Goal: Contribute content: Add original content to the website for others to see

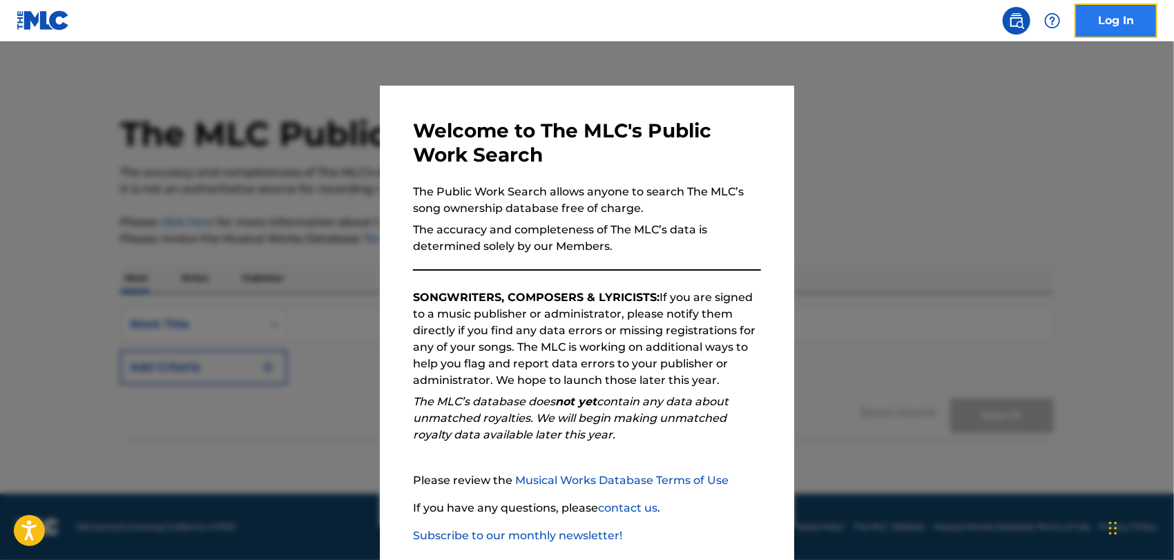
click at [1122, 14] on link "Log In" at bounding box center [1115, 20] width 83 height 35
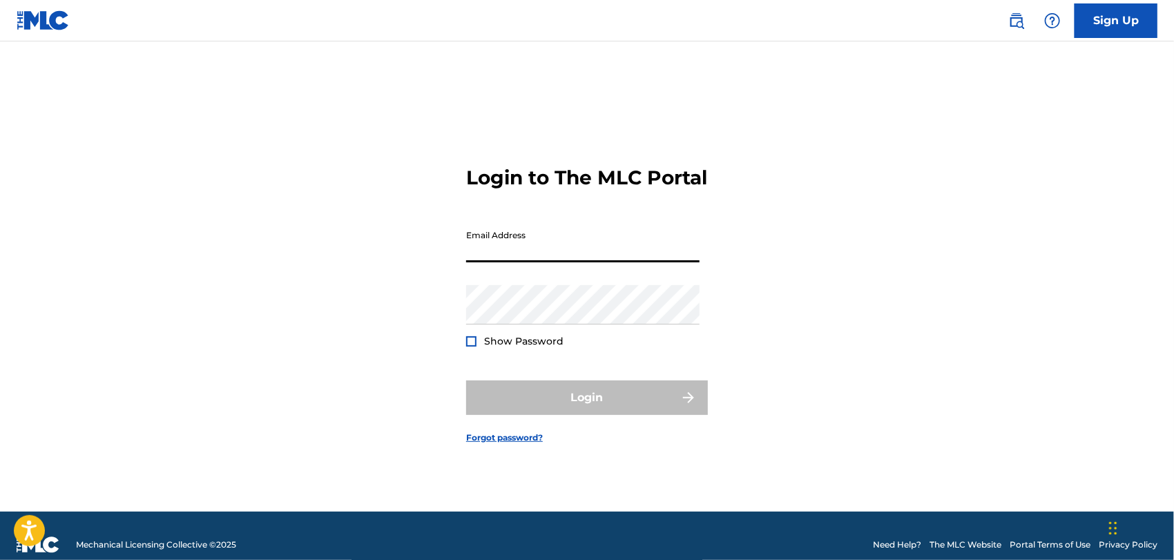
click at [536, 262] on input "Email Address" at bounding box center [582, 242] width 233 height 39
type input "[EMAIL_ADDRESS][DOMAIN_NAME]"
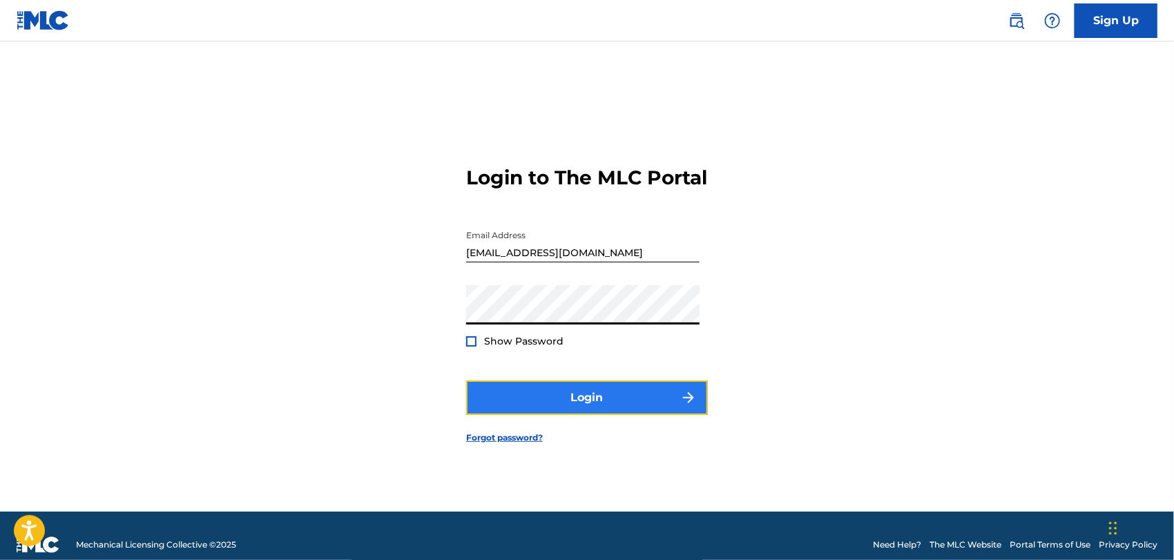
click at [563, 406] on button "Login" at bounding box center [587, 397] width 242 height 35
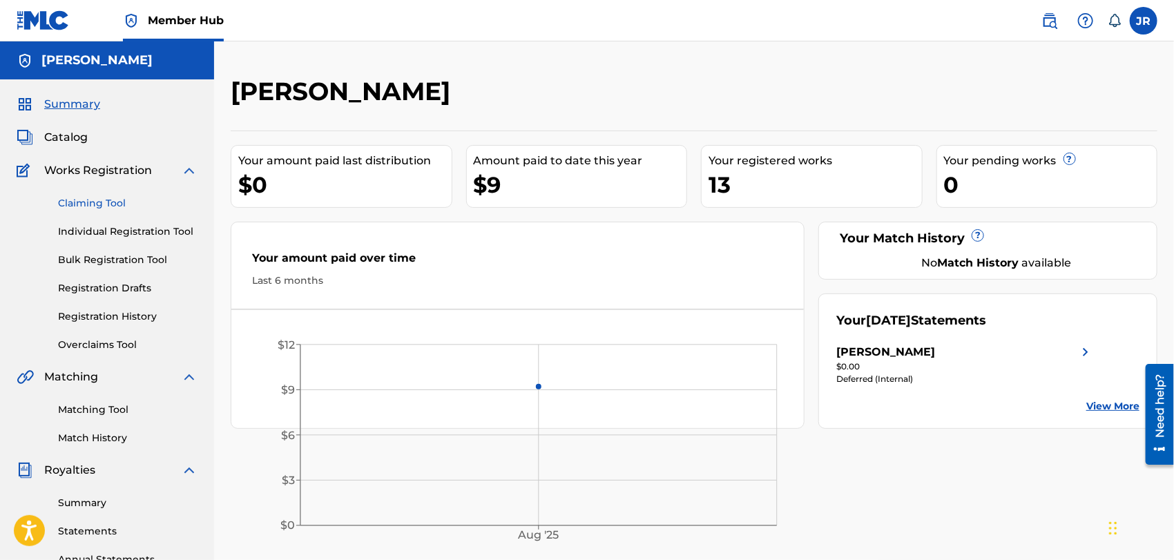
click at [99, 200] on link "Claiming Tool" at bounding box center [127, 203] width 139 height 14
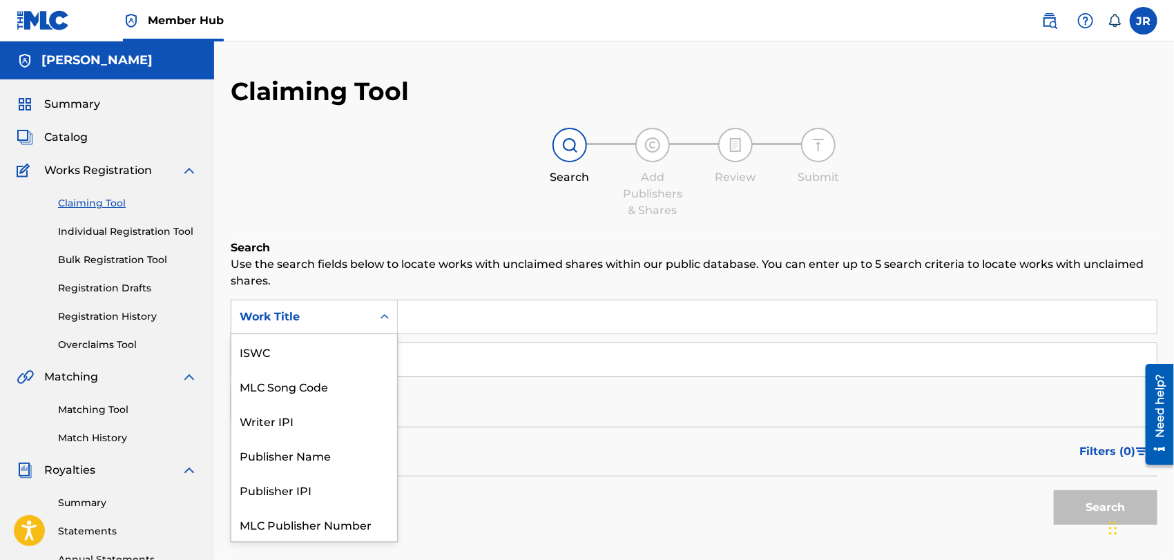
click at [387, 314] on icon "Search Form" at bounding box center [385, 317] width 14 height 14
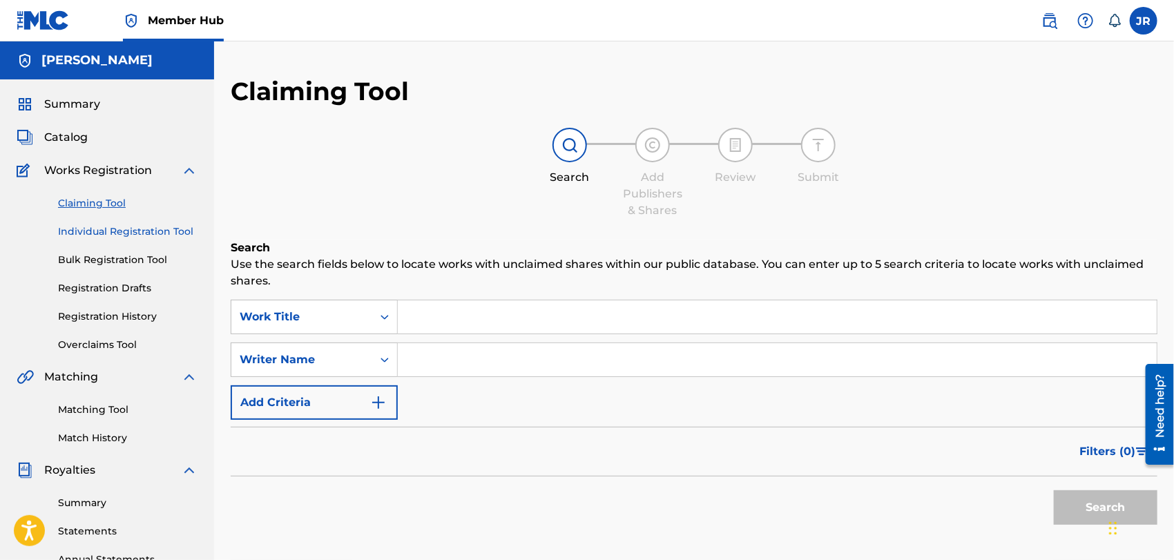
click at [107, 229] on link "Individual Registration Tool" at bounding box center [127, 231] width 139 height 14
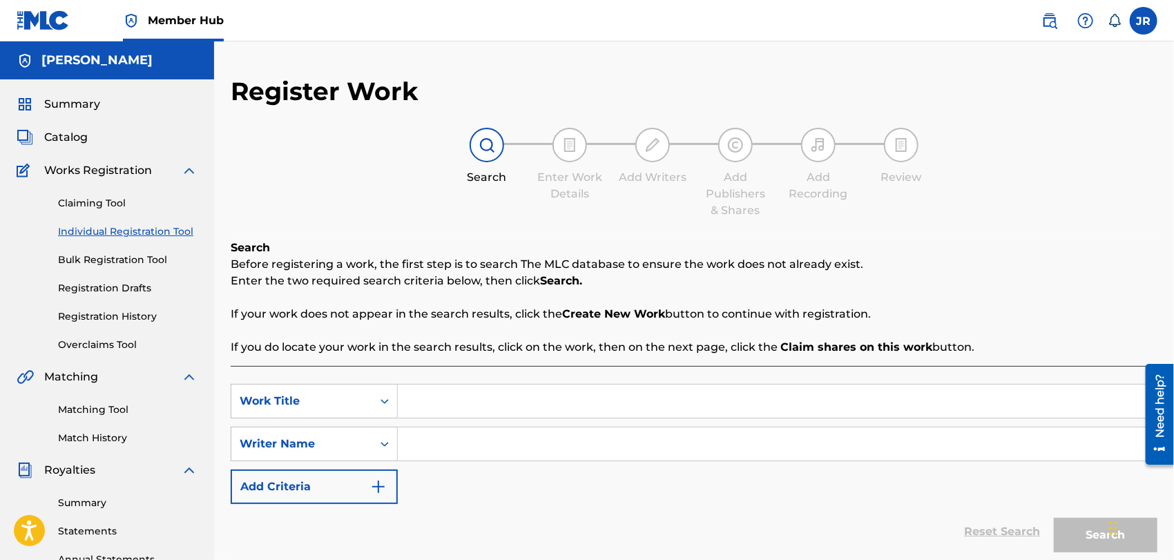
click at [431, 396] on input "Search Form" at bounding box center [777, 401] width 759 height 33
type input "a"
type input "[MEDICAL_DATA] Espera tu regreso"
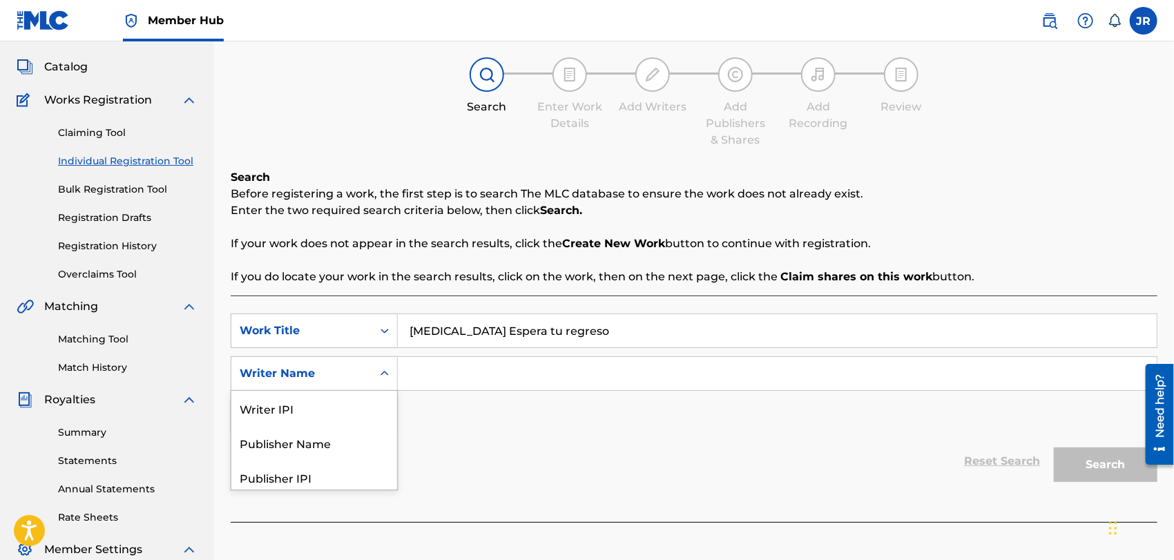
click at [385, 391] on div "5 results available. Use Up and Down to choose options, press Enter to select t…" at bounding box center [314, 373] width 167 height 35
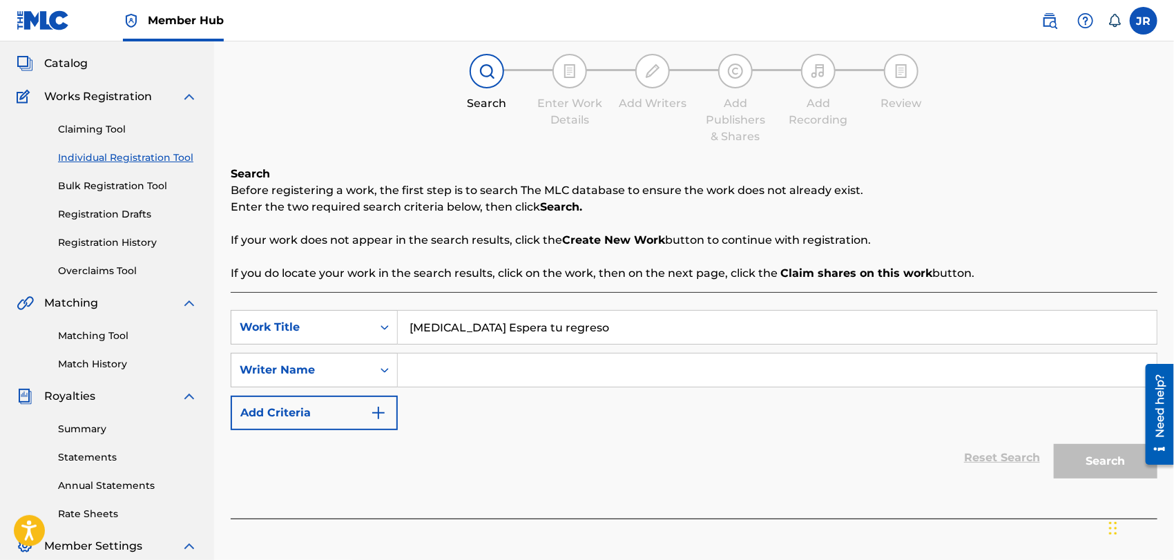
click at [441, 362] on input "Search Form" at bounding box center [777, 370] width 759 height 33
type input "[PERSON_NAME]"
click at [1068, 456] on button "Search" at bounding box center [1106, 461] width 104 height 35
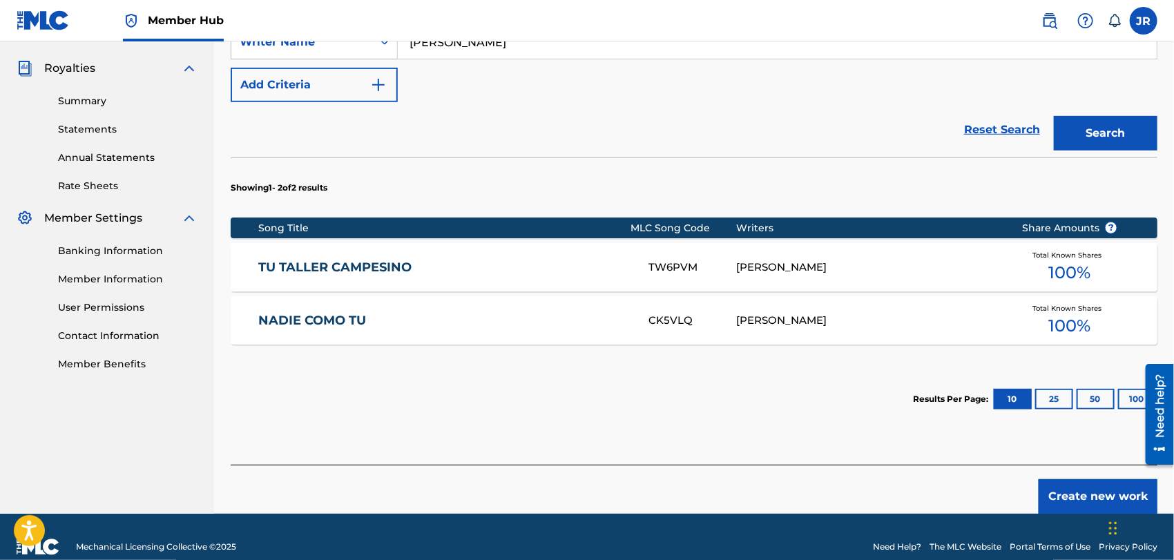
scroll to position [421, 0]
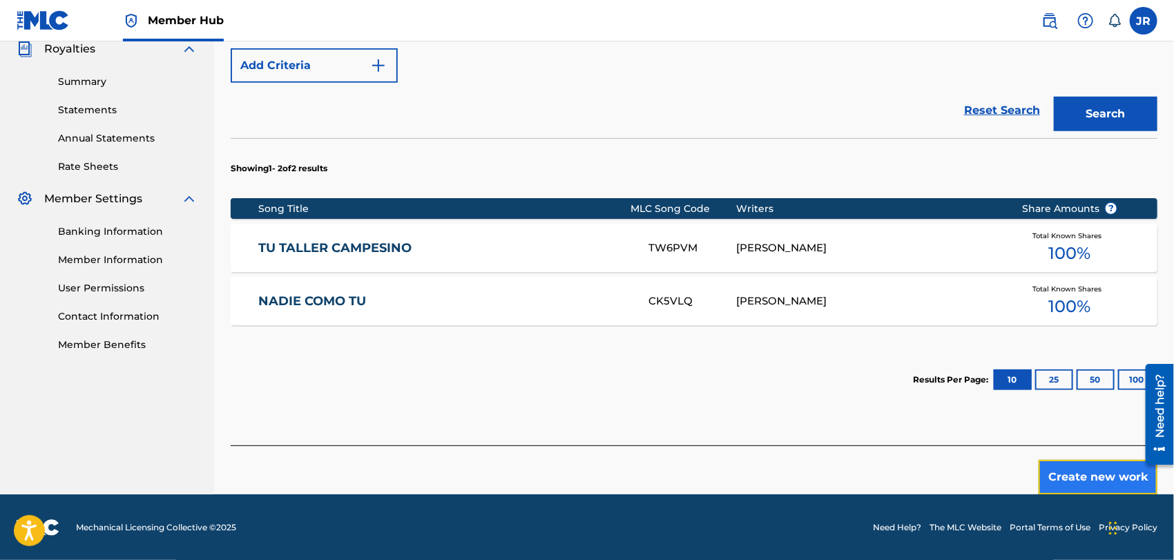
click at [1062, 476] on button "Create new work" at bounding box center [1097, 477] width 119 height 35
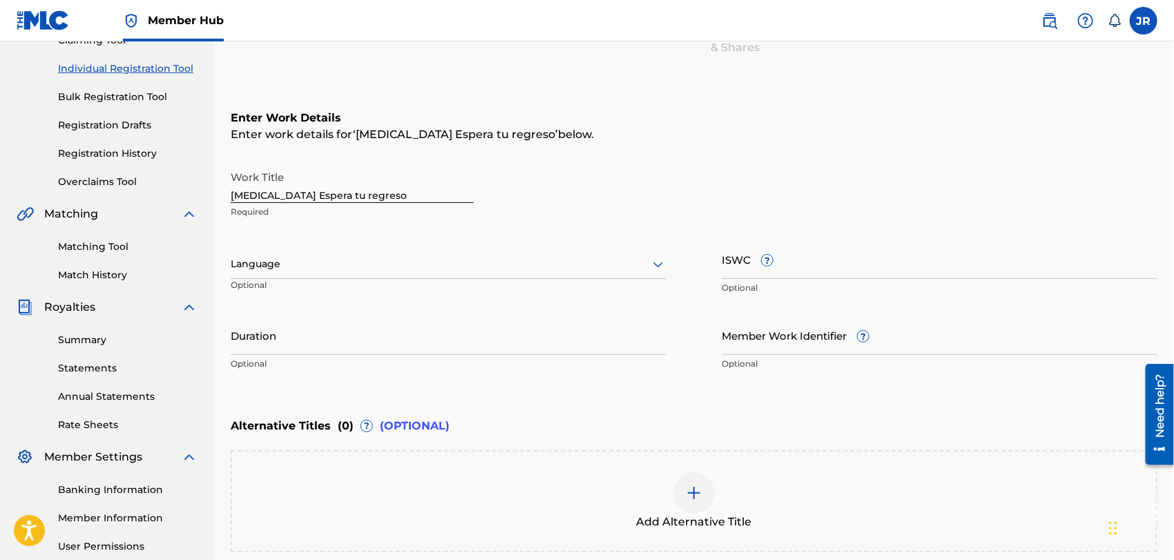
scroll to position [162, 0]
click at [365, 184] on input "[MEDICAL_DATA] Espera tu regreso" at bounding box center [352, 184] width 243 height 39
type input "[MEDICAL_DATA] Espera Tu Regreso"
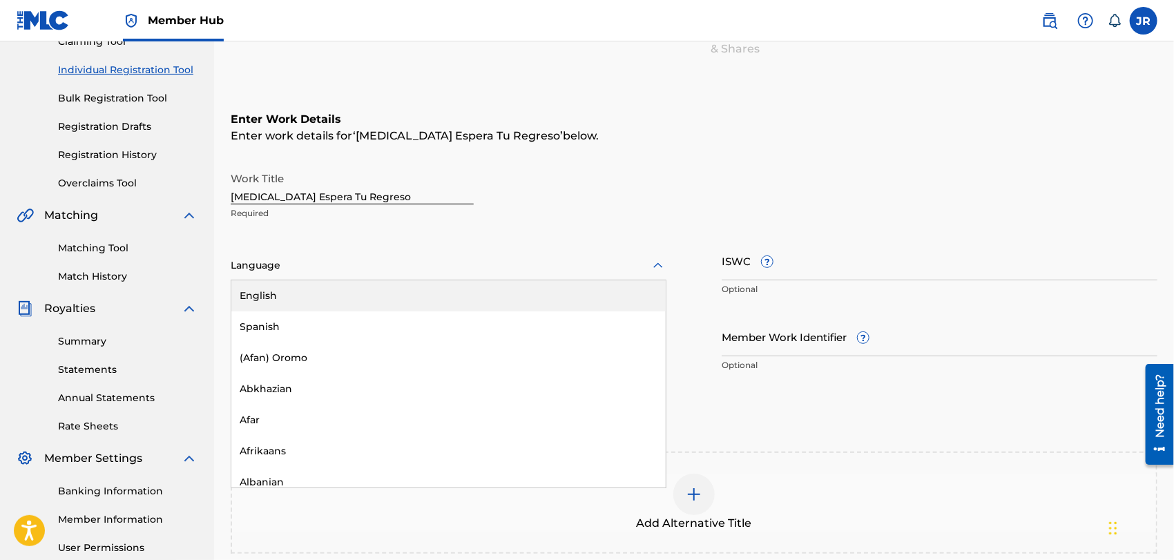
click at [657, 267] on icon at bounding box center [658, 266] width 17 height 17
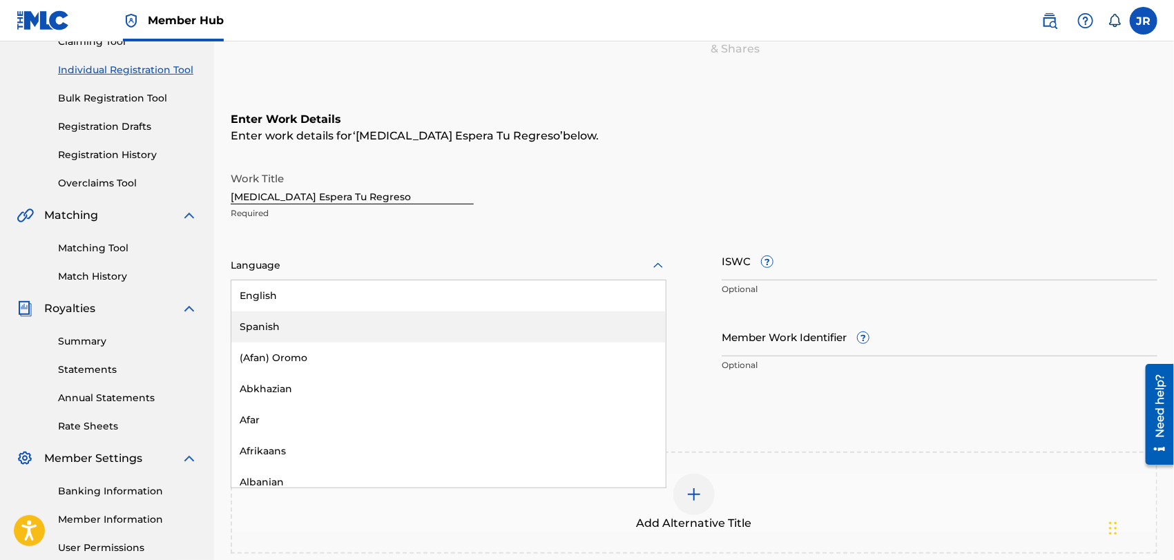
click at [278, 322] on div "Spanish" at bounding box center [448, 326] width 434 height 31
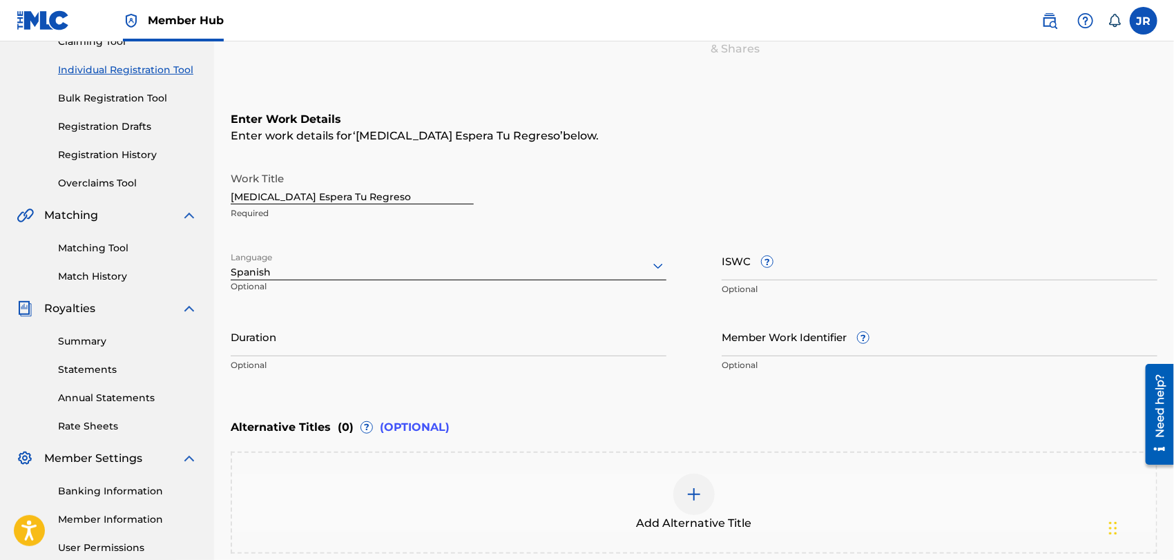
scroll to position [304, 0]
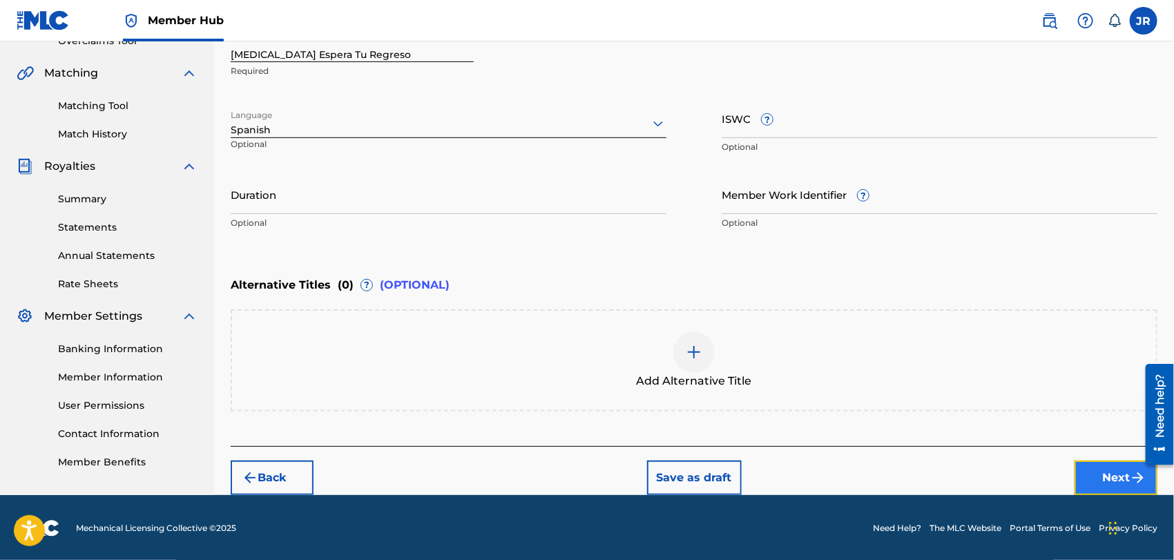
click at [1107, 465] on button "Next" at bounding box center [1115, 478] width 83 height 35
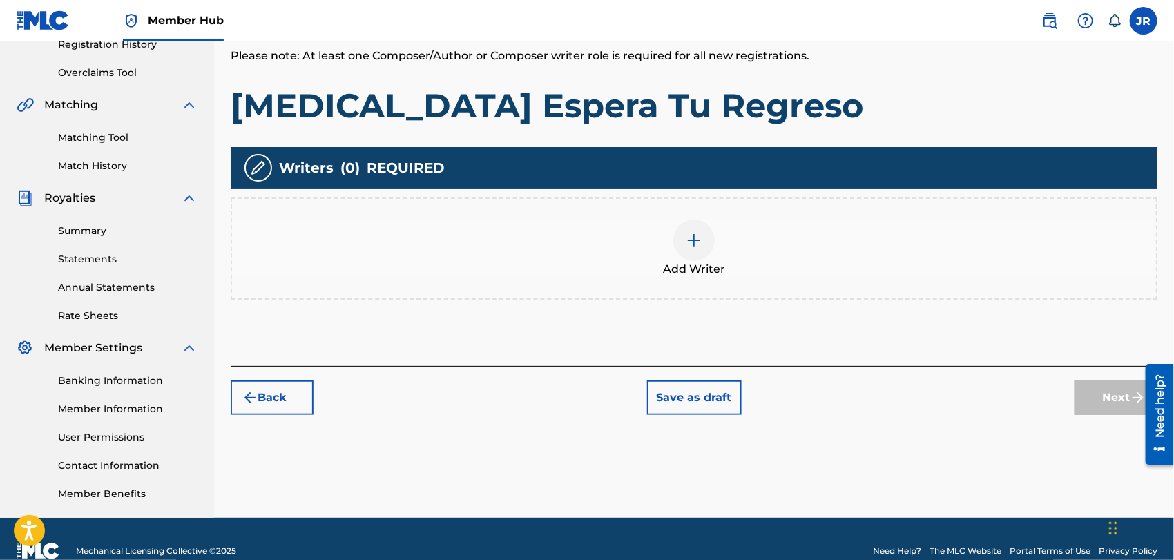
scroll to position [276, 0]
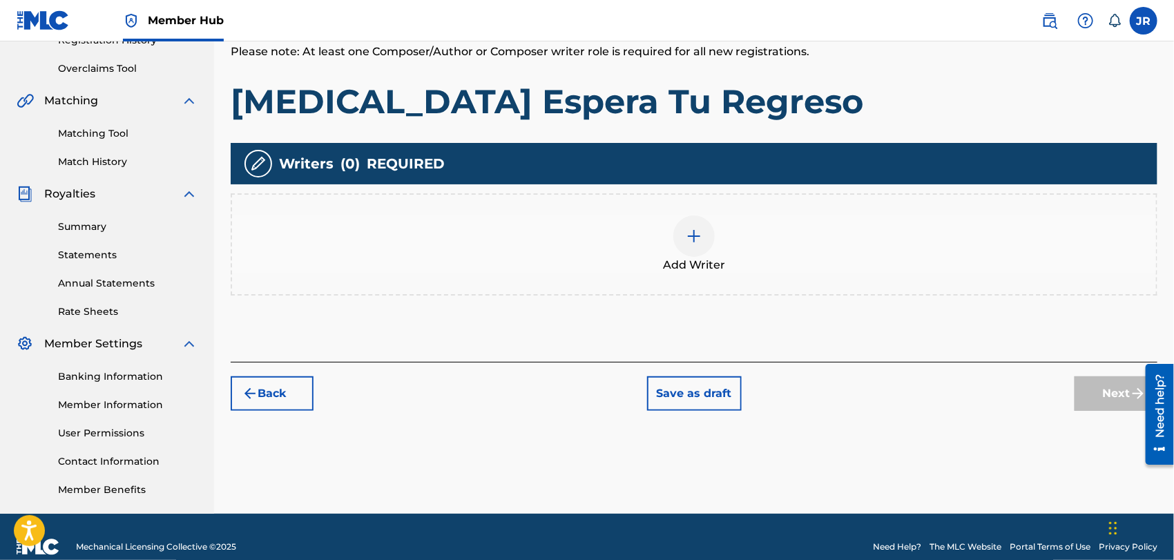
click at [688, 245] on div at bounding box center [693, 235] width 41 height 41
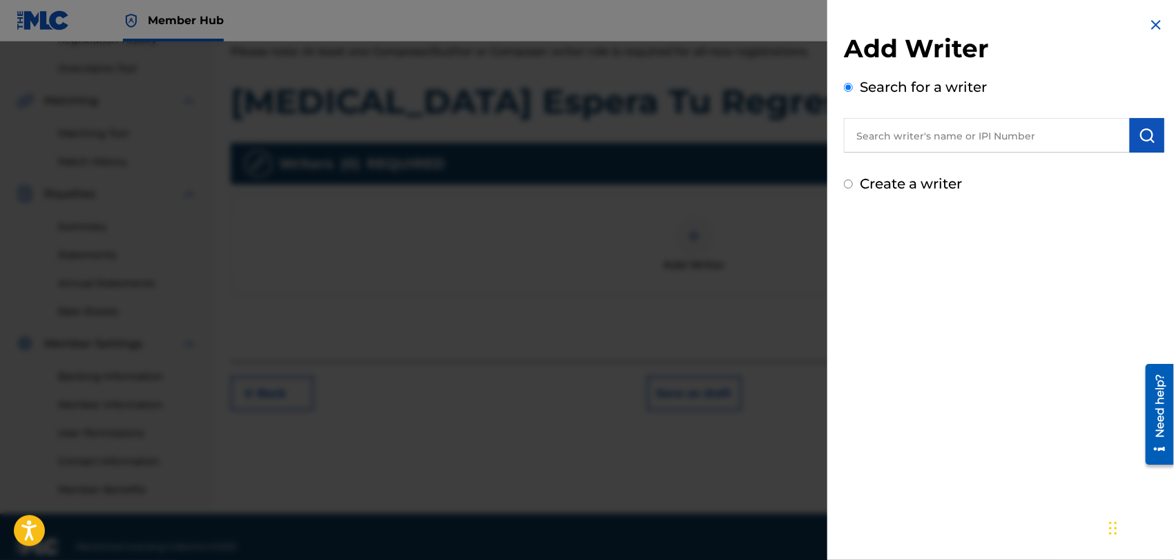
click at [901, 134] on input "text" at bounding box center [987, 135] width 286 height 35
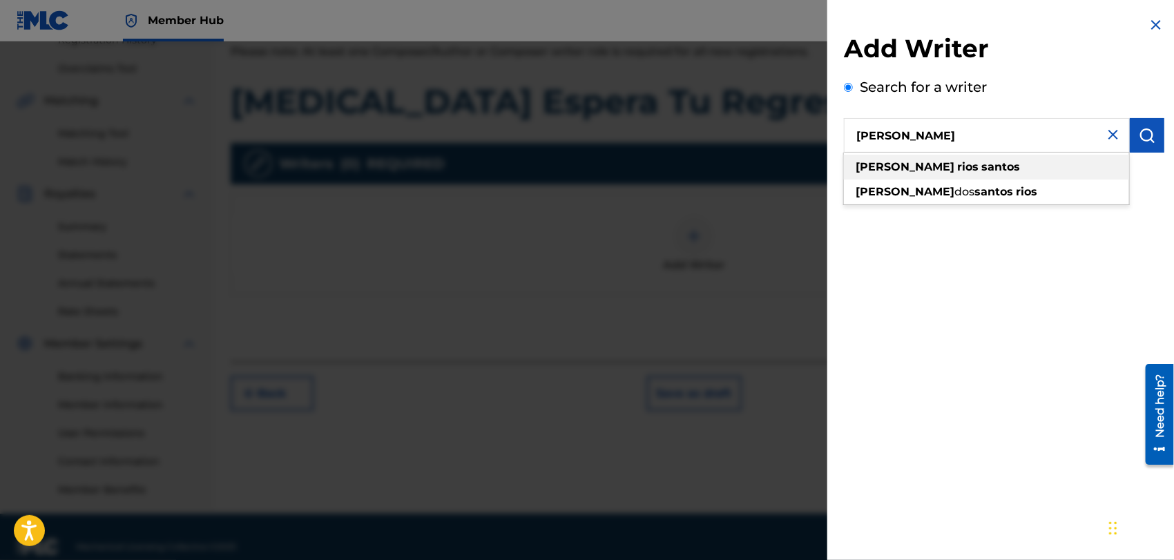
click at [957, 166] on strong "rios" at bounding box center [967, 166] width 21 height 13
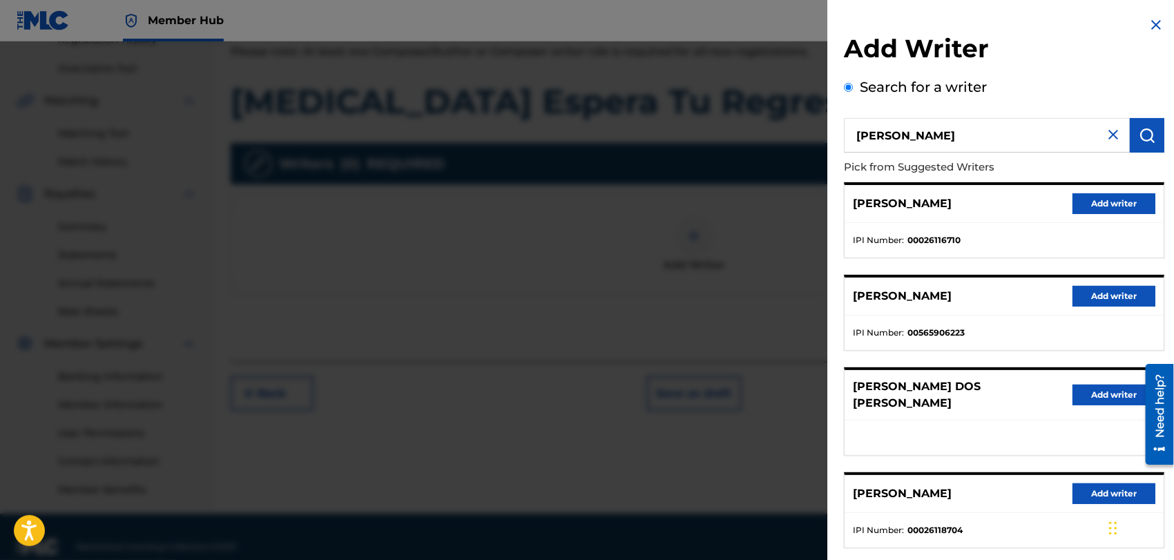
scroll to position [296, 0]
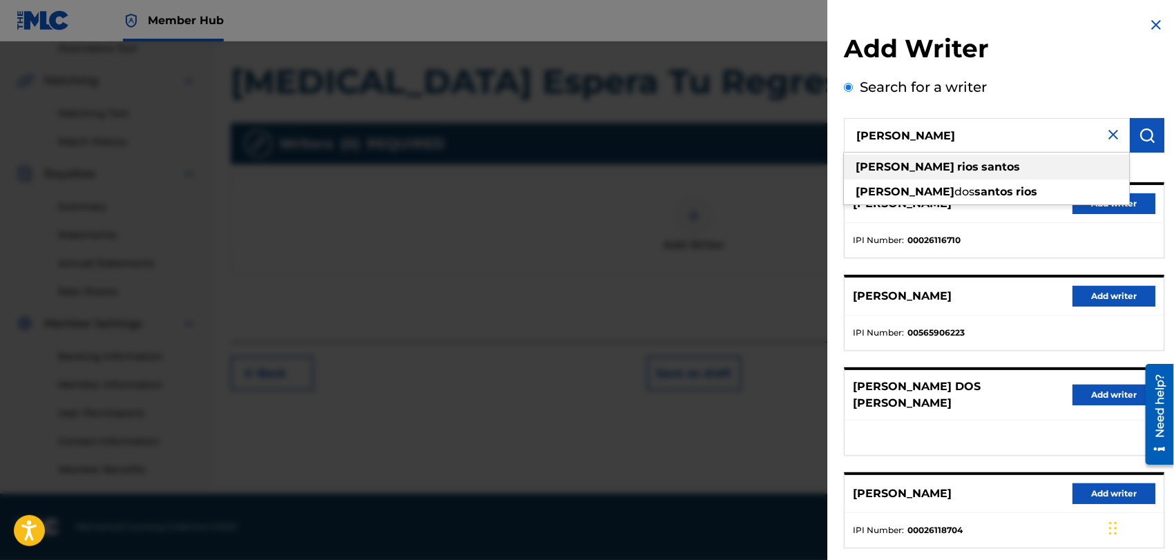
click at [981, 162] on strong "santos" at bounding box center [1000, 166] width 39 height 13
type input "[PERSON_NAME]"
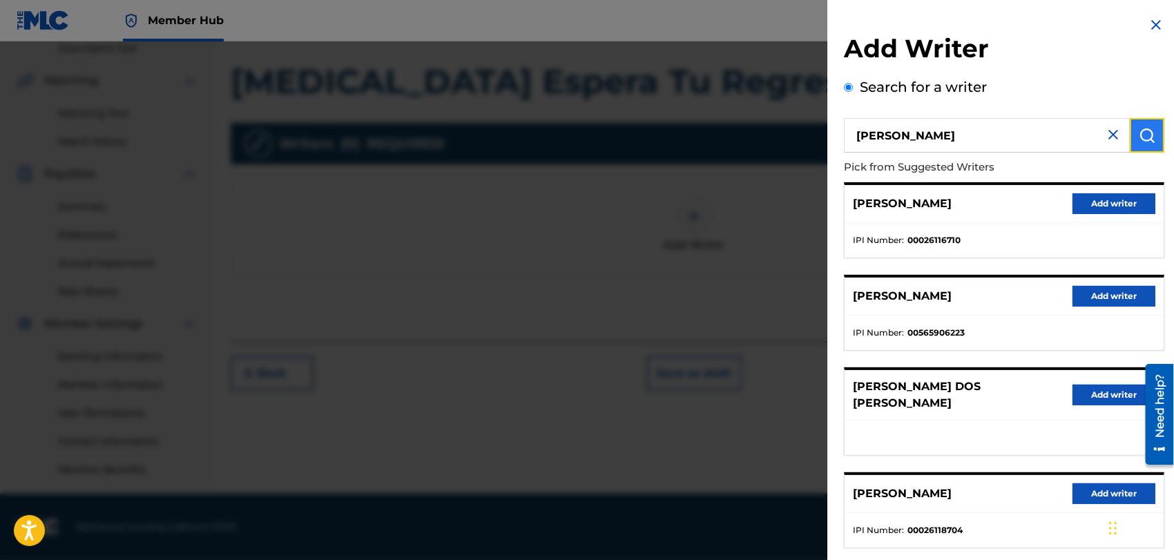
click at [1139, 139] on img "submit" at bounding box center [1147, 135] width 17 height 17
click at [1111, 133] on img at bounding box center [1113, 134] width 17 height 17
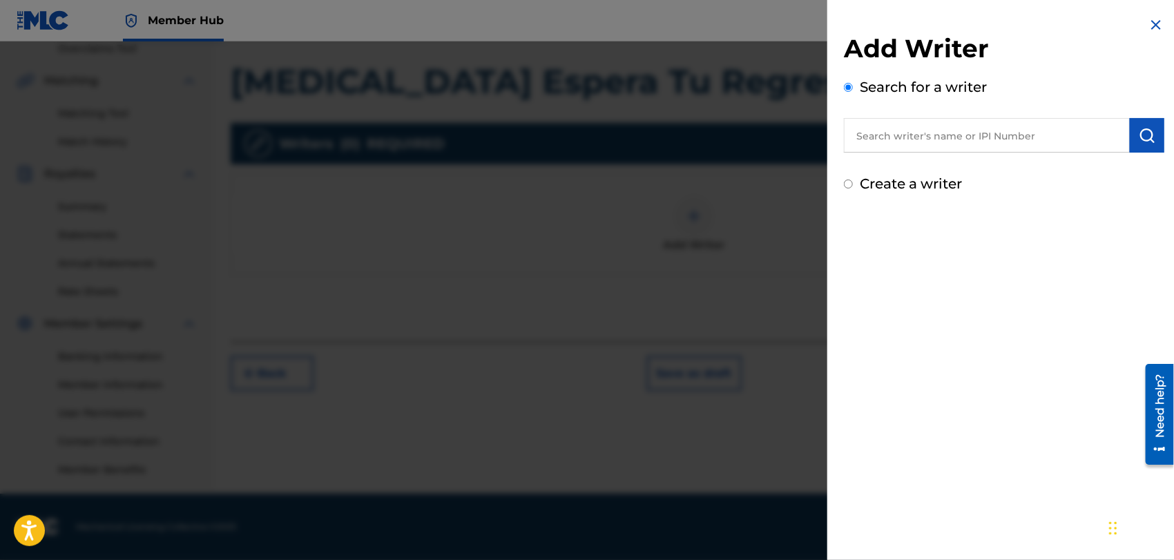
click at [851, 184] on input "Create a writer" at bounding box center [848, 184] width 9 height 9
radio input "false"
radio input "true"
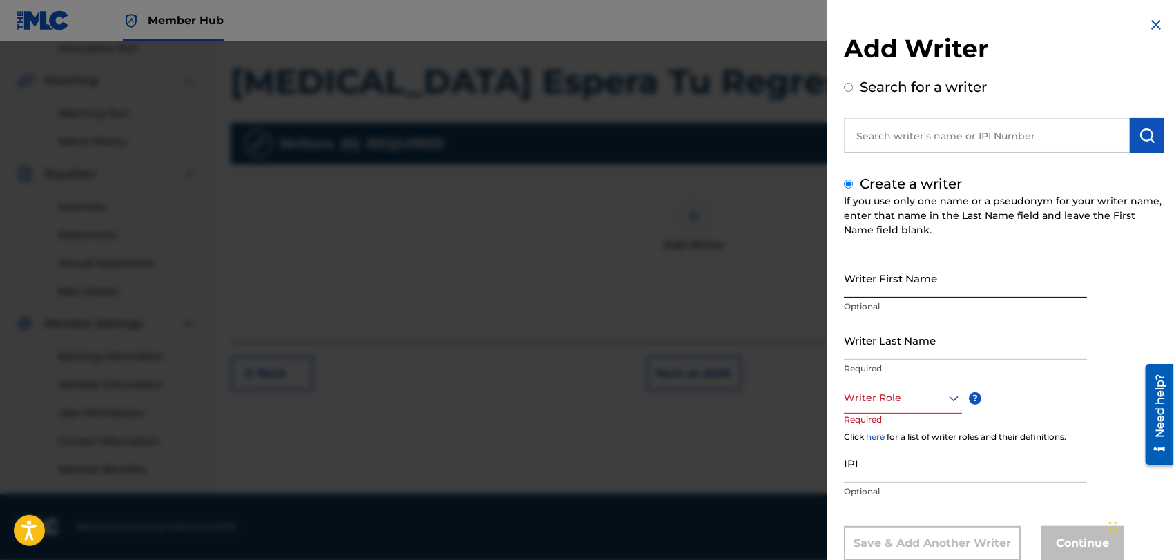
click at [887, 283] on input "Writer First Name" at bounding box center [965, 277] width 243 height 39
type input "[PERSON_NAME]"
click at [858, 345] on input "Writer Last Name" at bounding box center [965, 339] width 243 height 39
type input "[PERSON_NAME]"
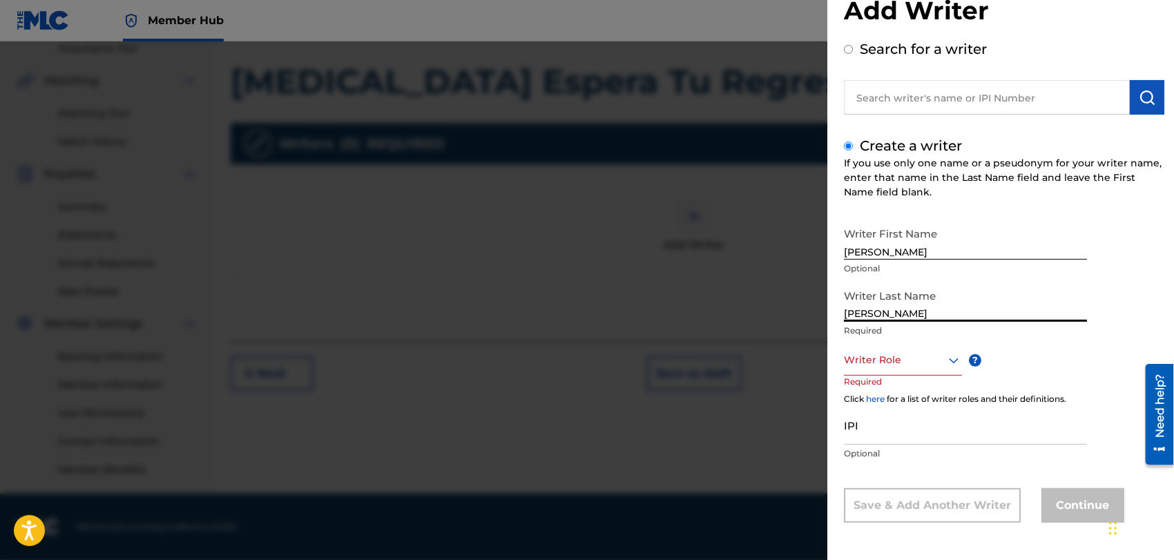
click at [950, 376] on div "Writer Role" at bounding box center [903, 360] width 118 height 31
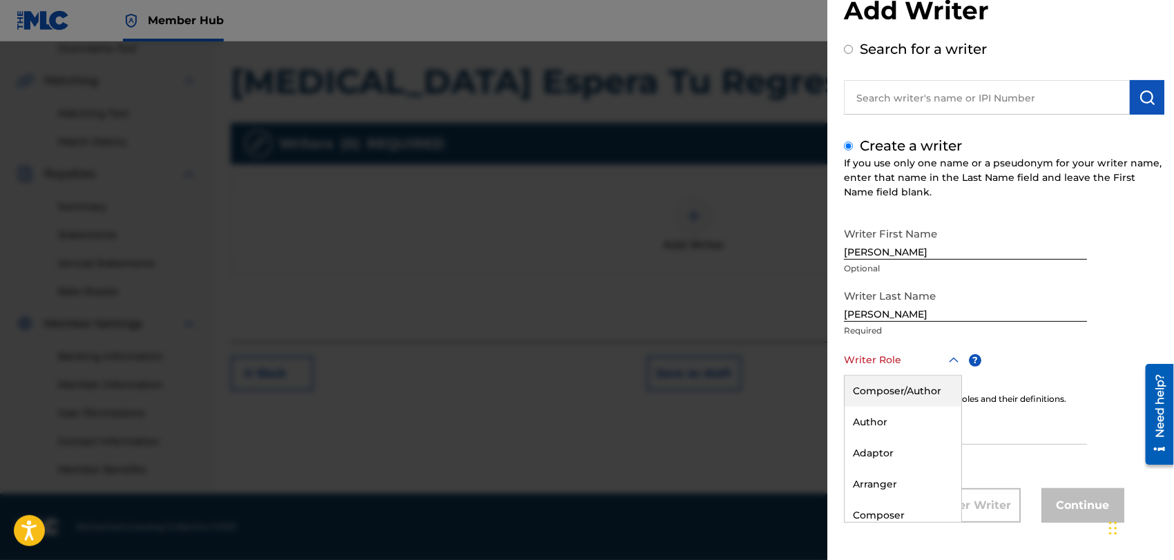
click at [880, 389] on div "Composer/Author" at bounding box center [902, 391] width 117 height 31
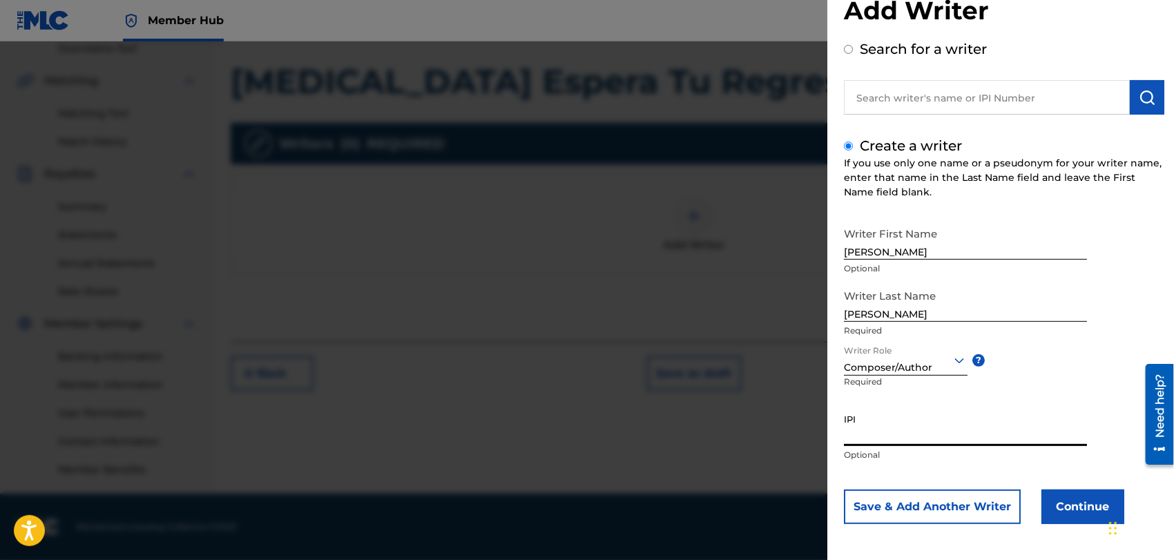
click at [868, 440] on input "IPI" at bounding box center [965, 426] width 243 height 39
type input "880967191"
click at [1077, 503] on button "Continue" at bounding box center [1082, 507] width 83 height 35
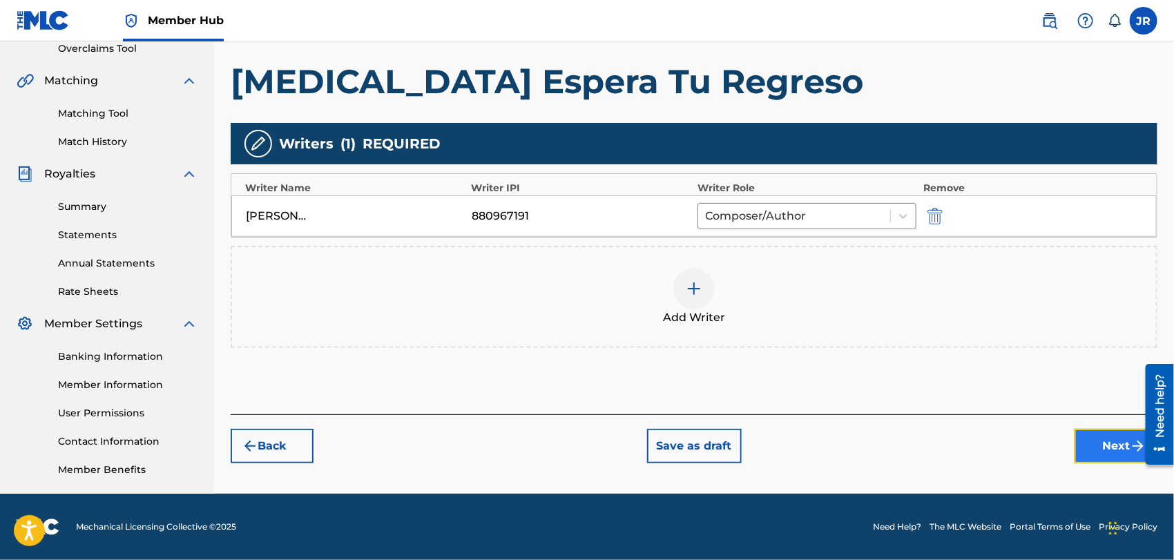
click at [1110, 445] on button "Next" at bounding box center [1115, 446] width 83 height 35
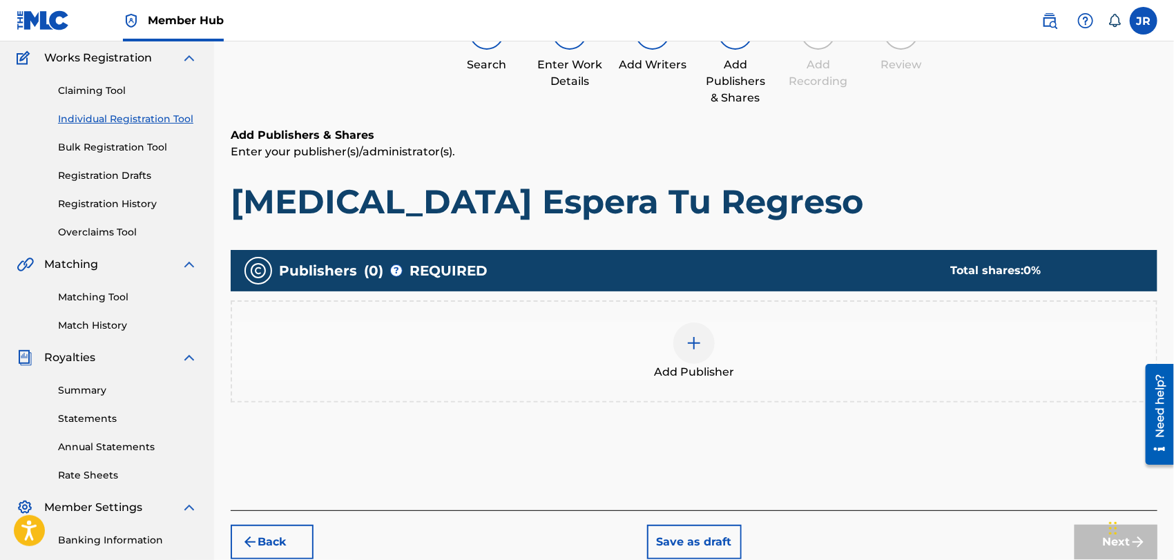
scroll to position [113, 0]
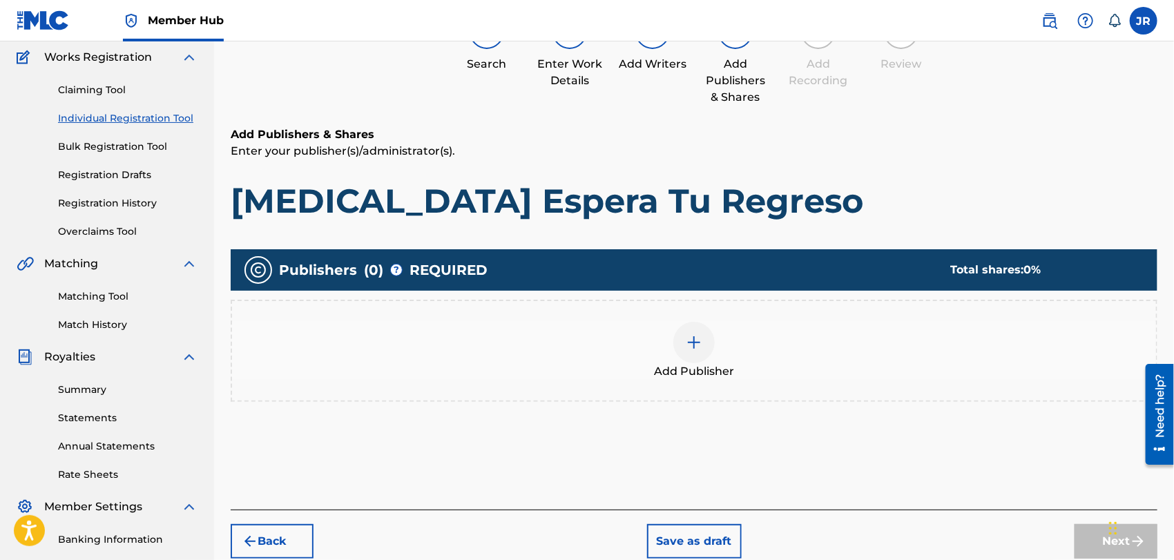
click at [693, 349] on div at bounding box center [693, 342] width 41 height 41
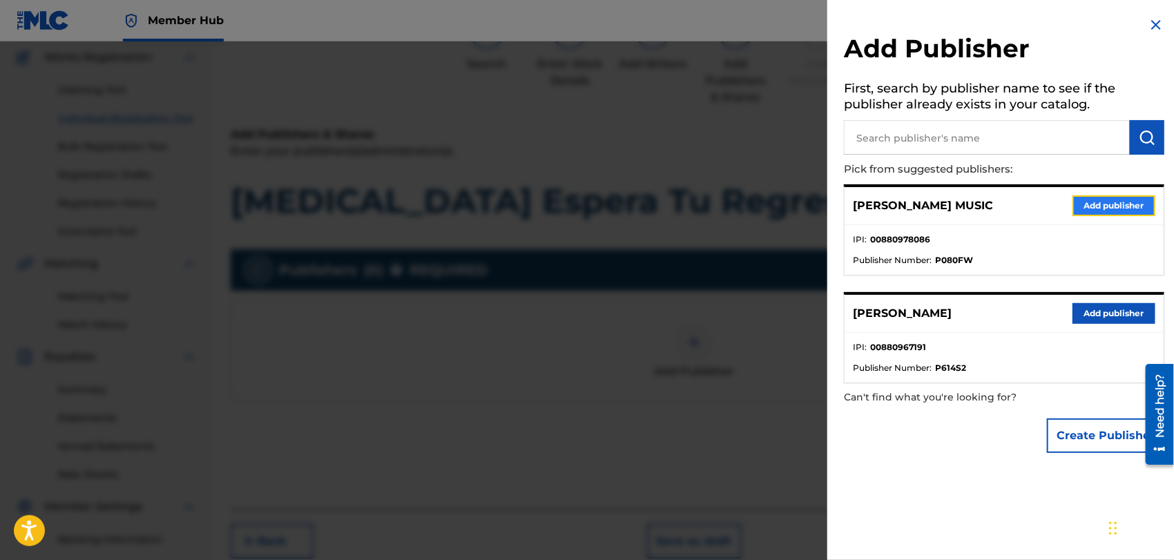
click at [1087, 205] on button "Add publisher" at bounding box center [1113, 205] width 83 height 21
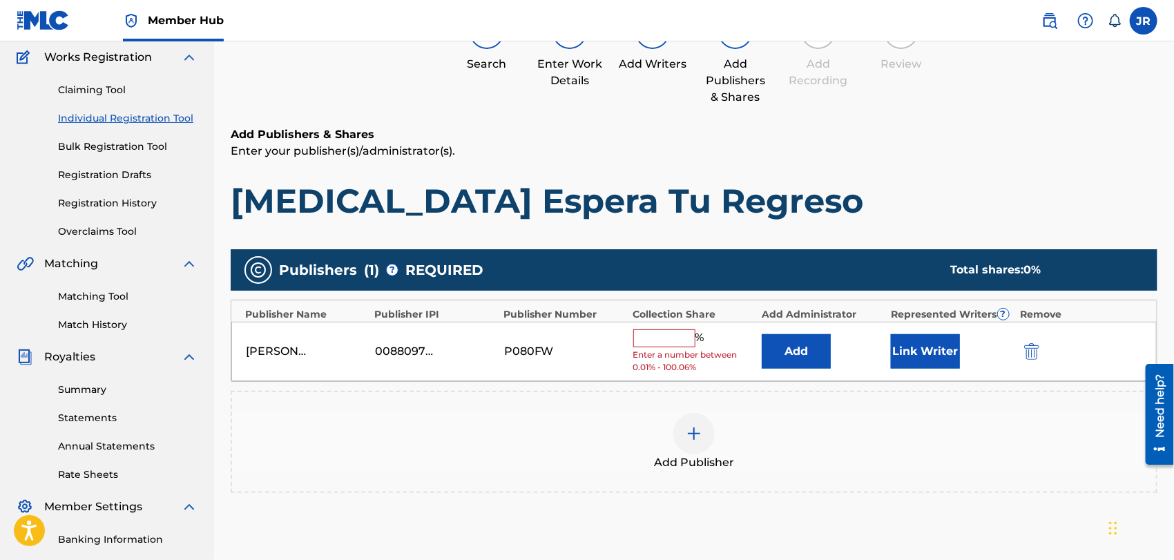
click at [646, 334] on input "text" at bounding box center [664, 338] width 62 height 18
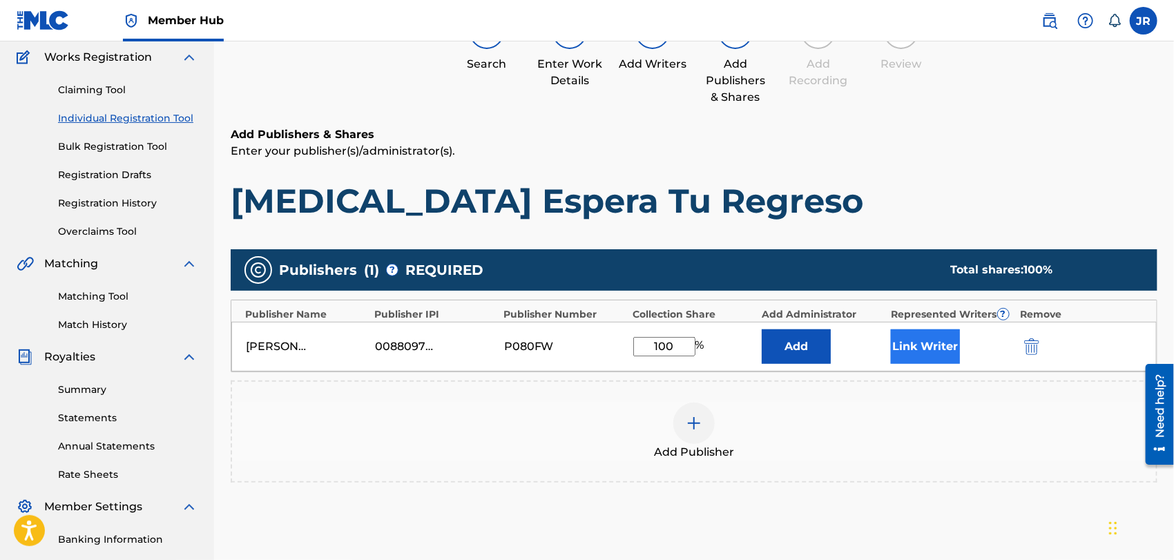
type input "100"
click at [926, 341] on button "Link Writer" at bounding box center [925, 346] width 69 height 35
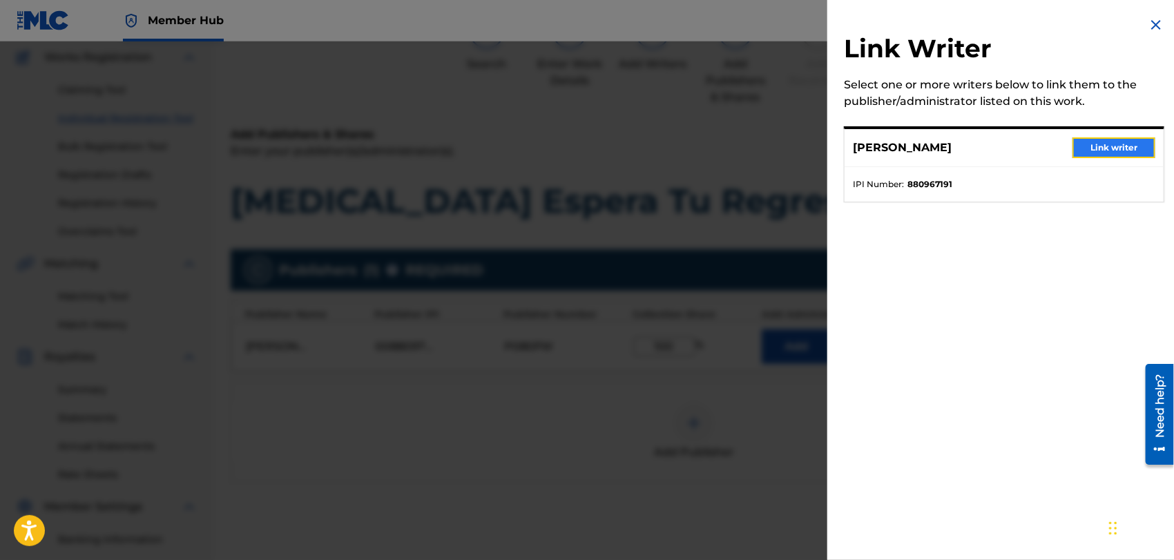
click at [1102, 139] on button "Link writer" at bounding box center [1113, 147] width 83 height 21
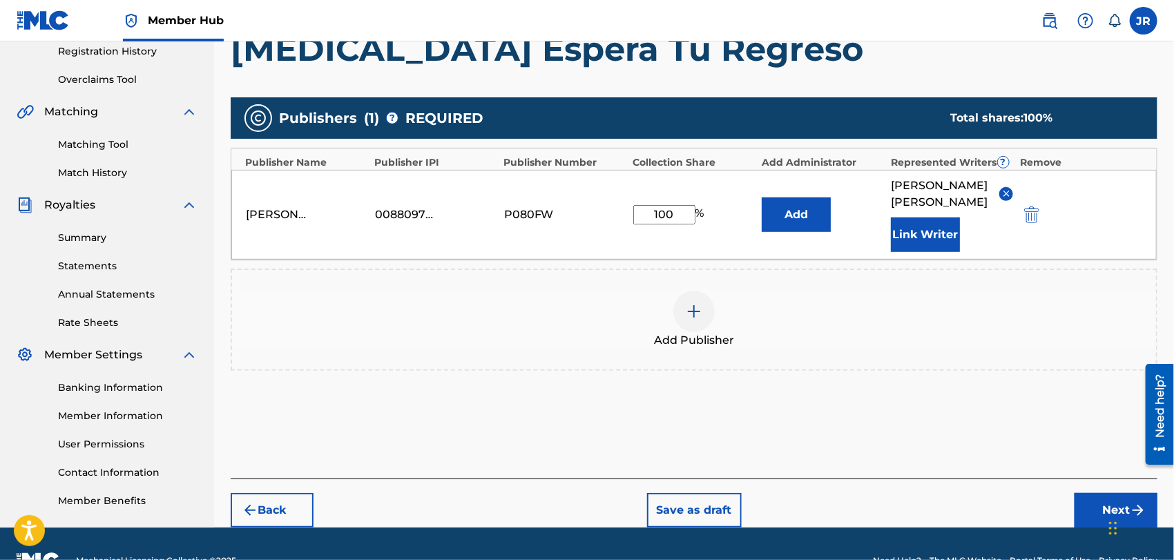
scroll to position [296, 0]
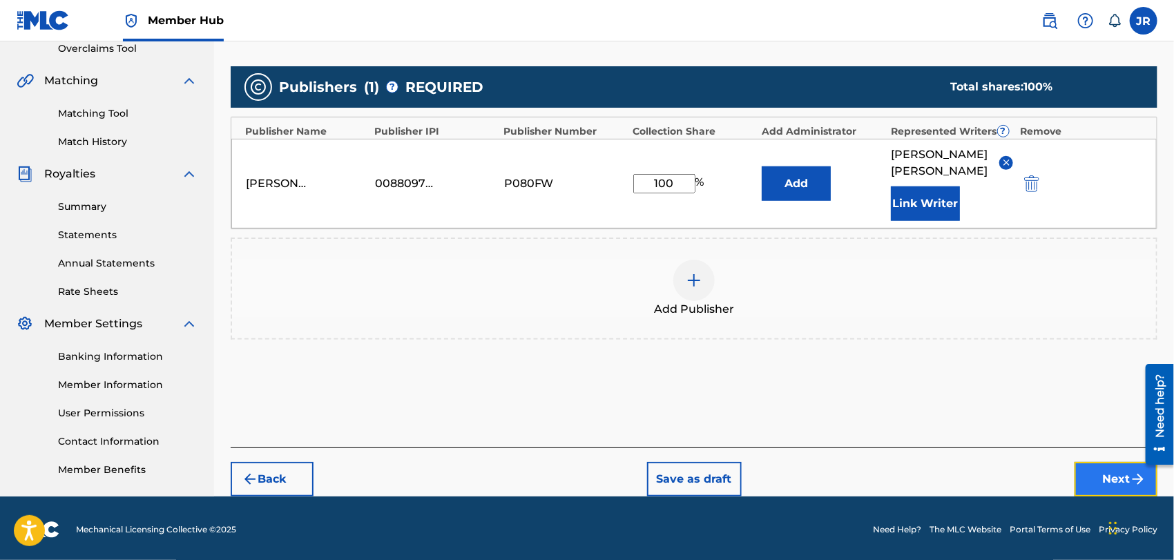
click at [1085, 462] on button "Next" at bounding box center [1115, 479] width 83 height 35
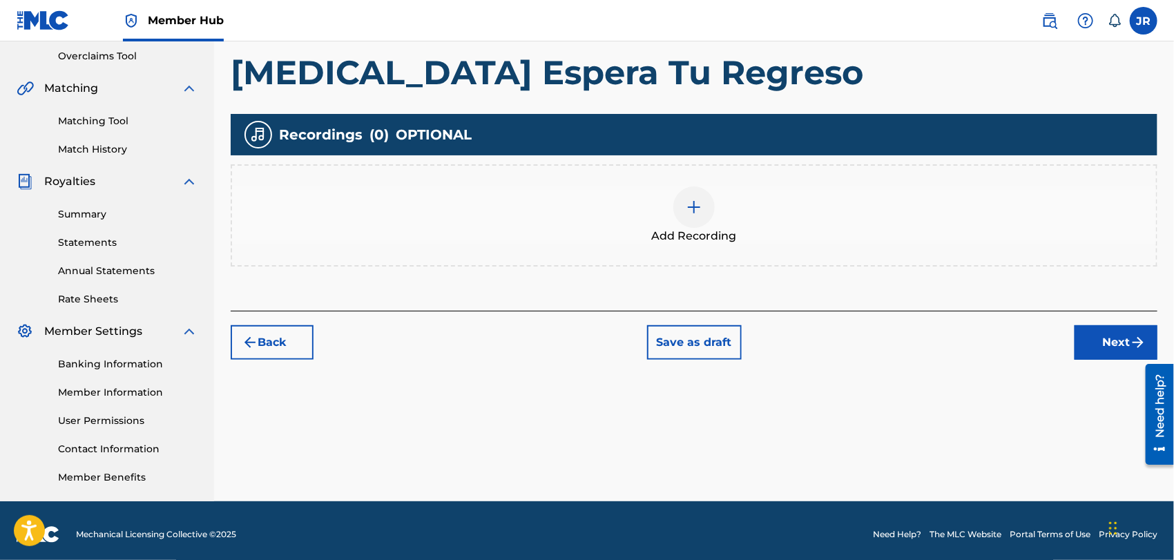
scroll to position [291, 0]
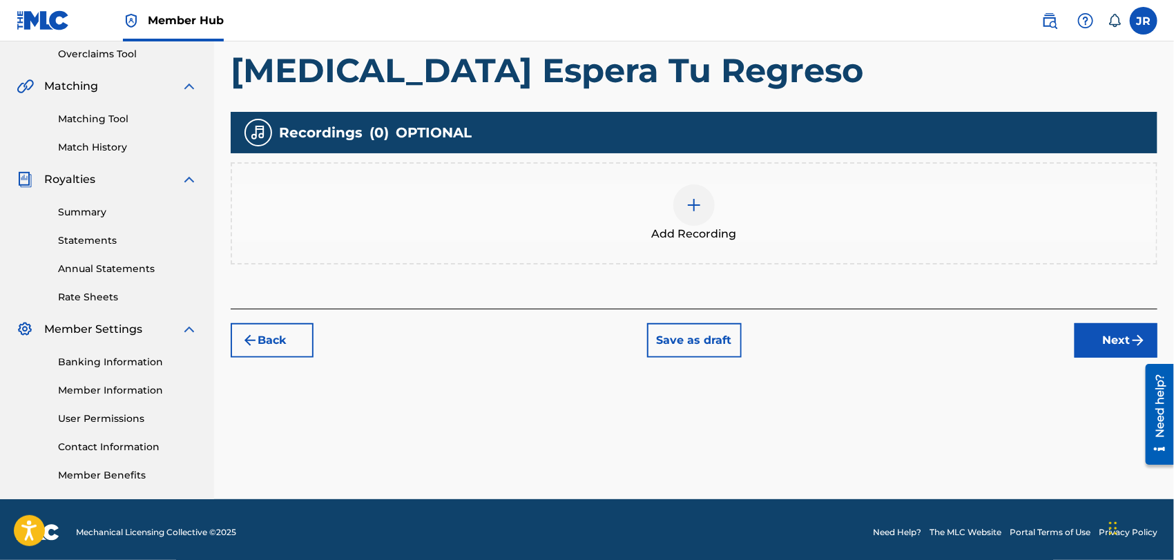
click at [700, 212] on img at bounding box center [694, 205] width 17 height 17
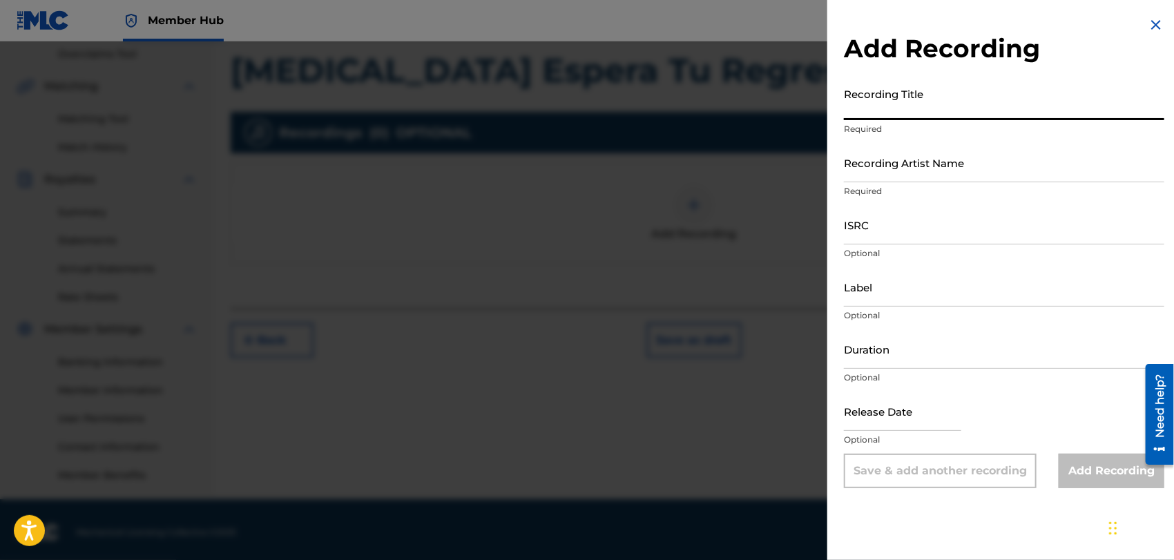
click at [884, 108] on input "Recording Title" at bounding box center [1004, 100] width 320 height 39
type input "[MEDICAL_DATA] ESpera Tu Regreso"
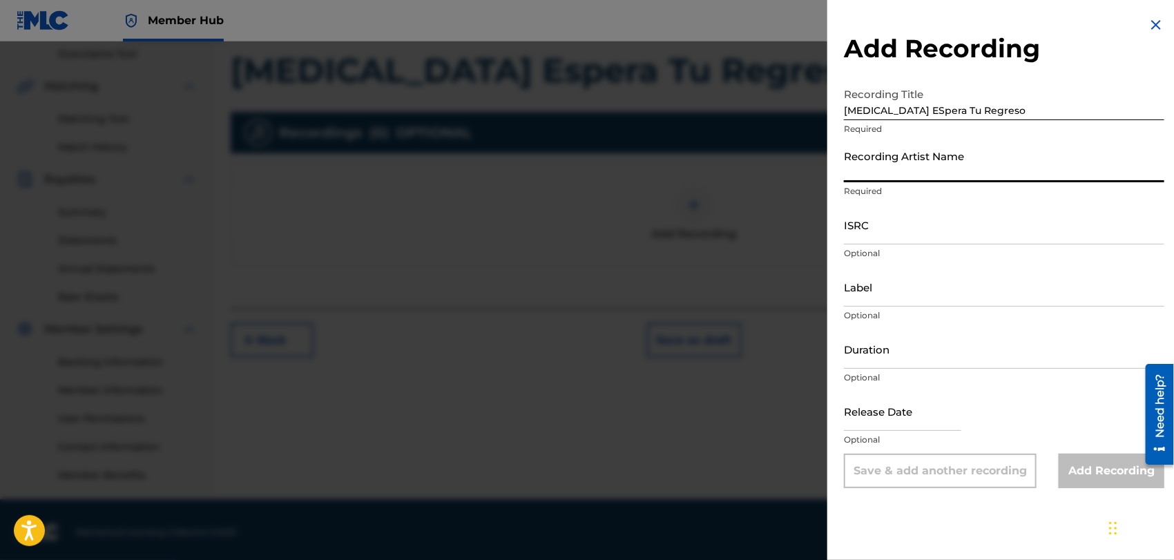
click at [878, 168] on input "Recording Artist Name" at bounding box center [1004, 162] width 320 height 39
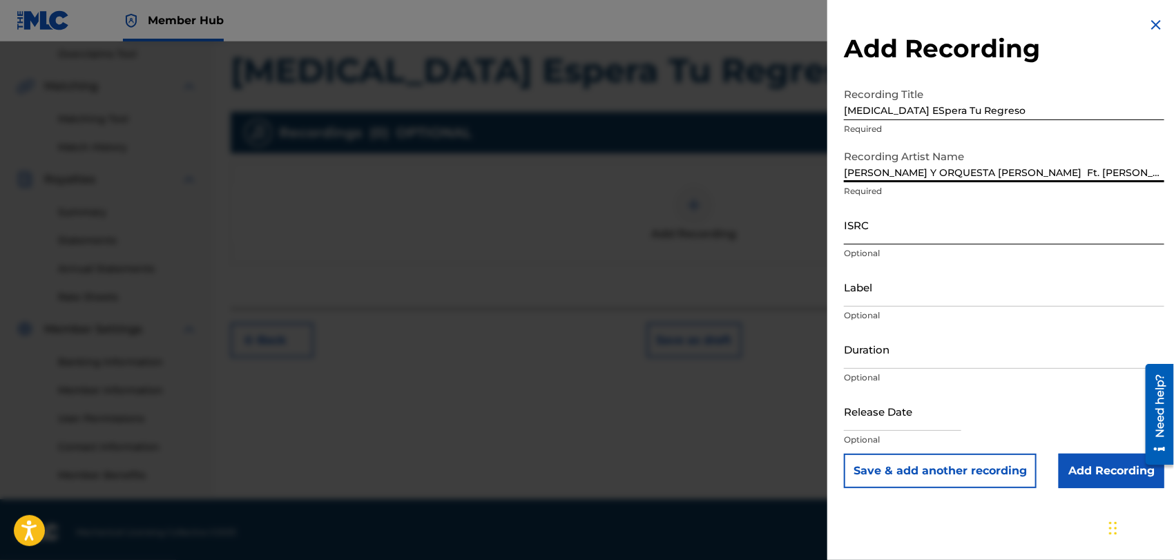
type input "[PERSON_NAME] Y ORQUESTA [PERSON_NAME] Ft. [PERSON_NAME]"
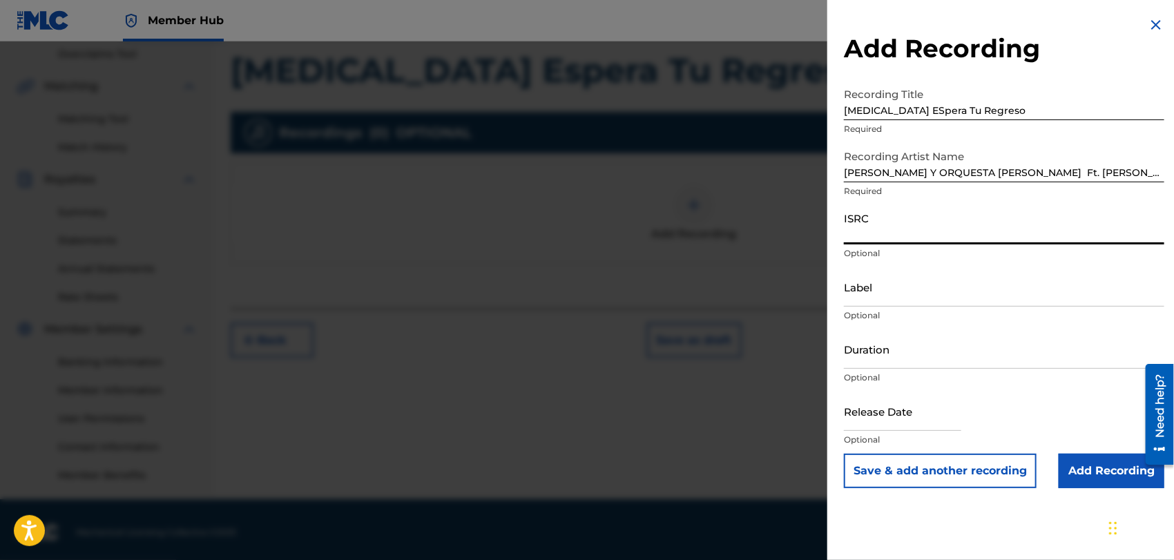
click at [878, 233] on input "ISRC" at bounding box center [1004, 224] width 320 height 39
type input "QMEU32513875"
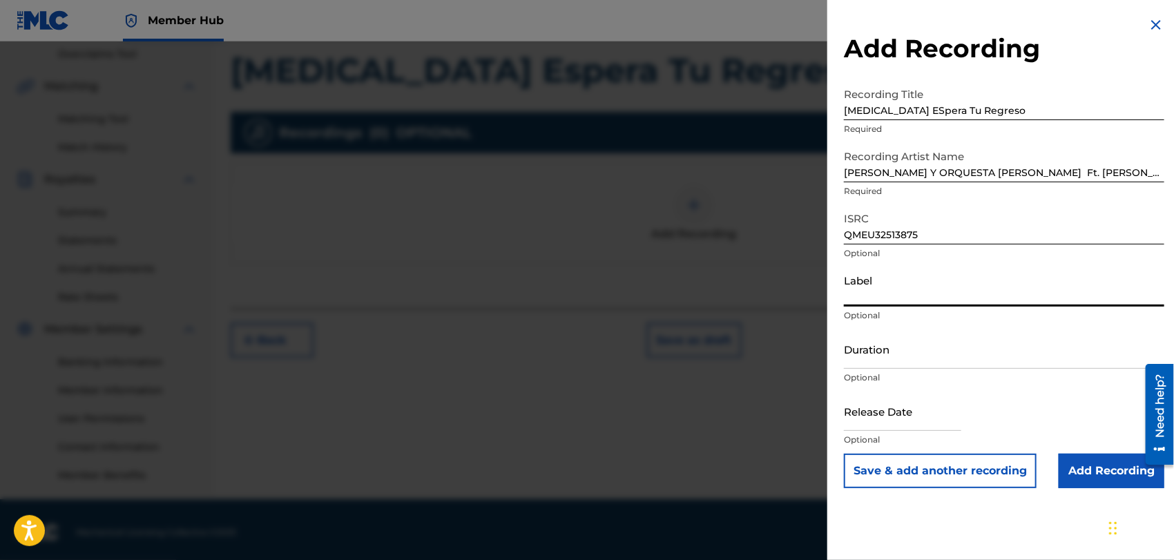
click at [873, 297] on input "Label" at bounding box center [1004, 286] width 320 height 39
type input "[PERSON_NAME] MUSIC"
click at [873, 349] on input "Duration" at bounding box center [1004, 348] width 320 height 39
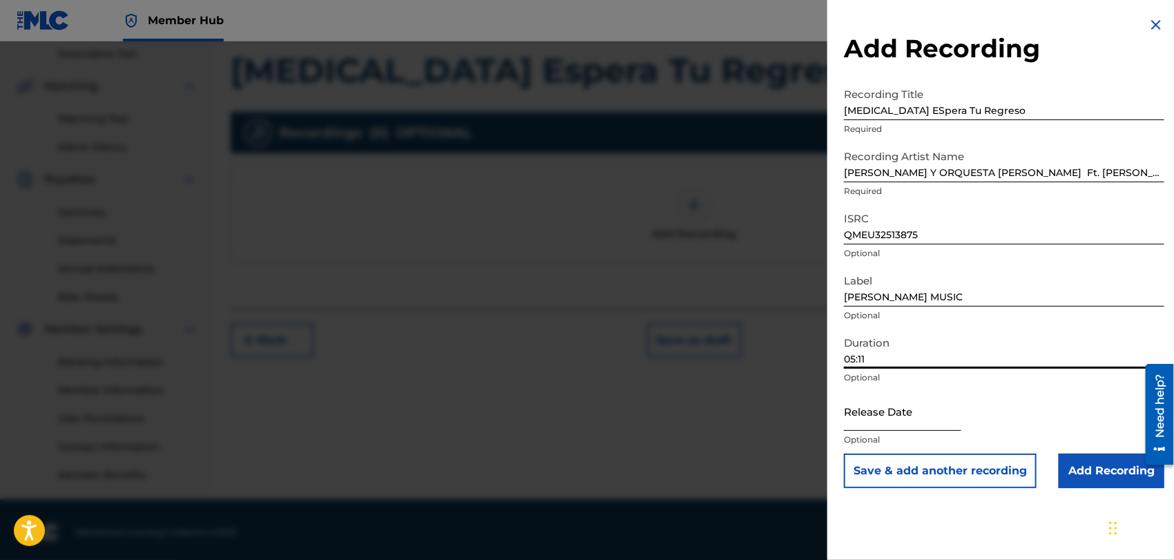
type input "05:11"
select select "8"
select select "2025"
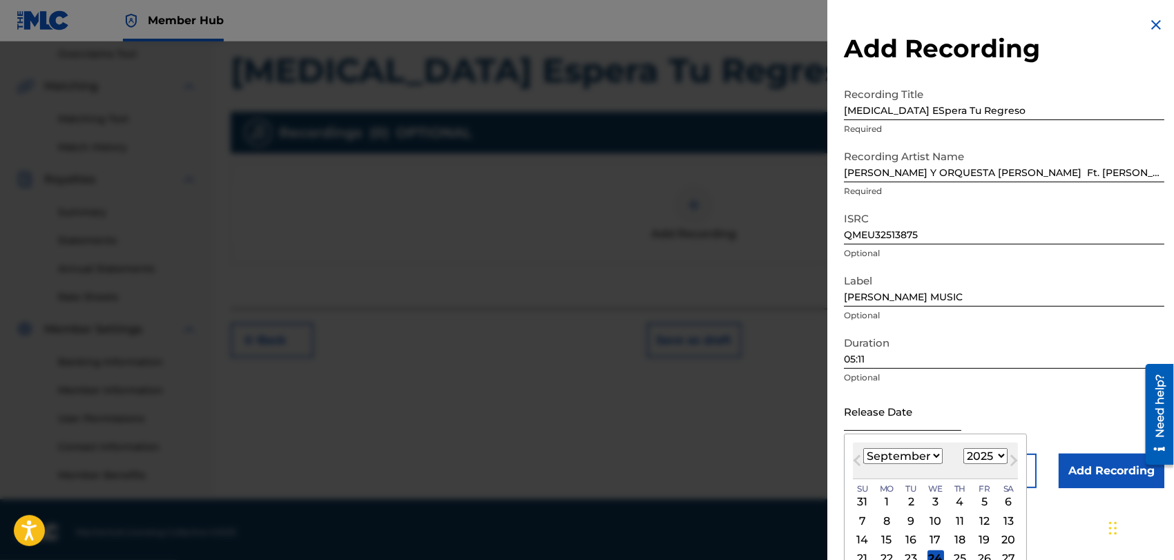
click at [904, 422] on input "text" at bounding box center [902, 410] width 117 height 39
type input "10"
click at [937, 454] on select "January February March April May June July August September October November De…" at bounding box center [902, 456] width 79 height 16
select select "9"
click at [863, 448] on select "January February March April May June July August September October November De…" at bounding box center [902, 456] width 79 height 16
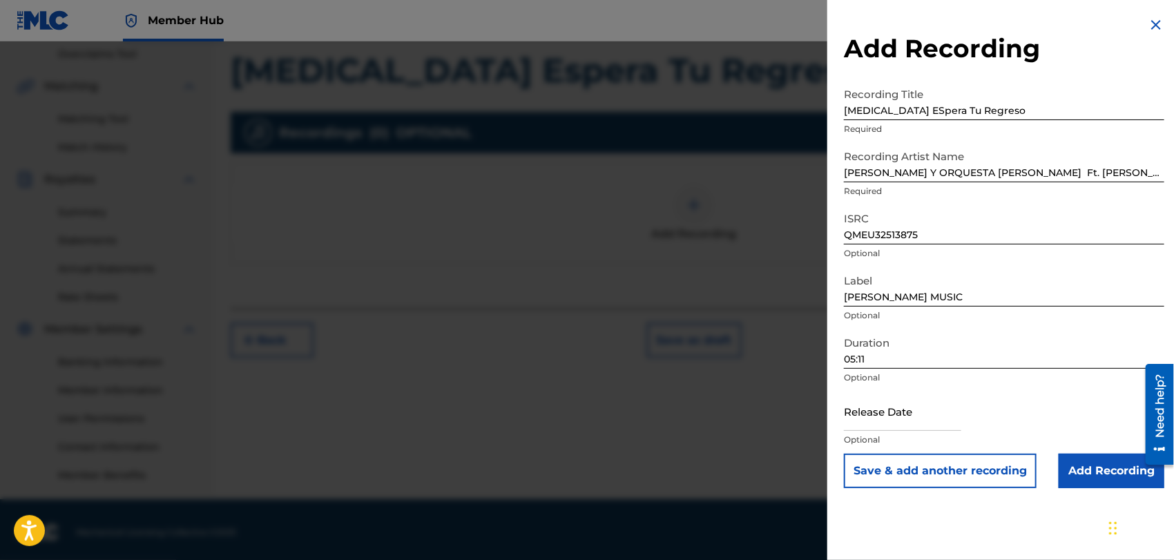
scroll to position [296, 0]
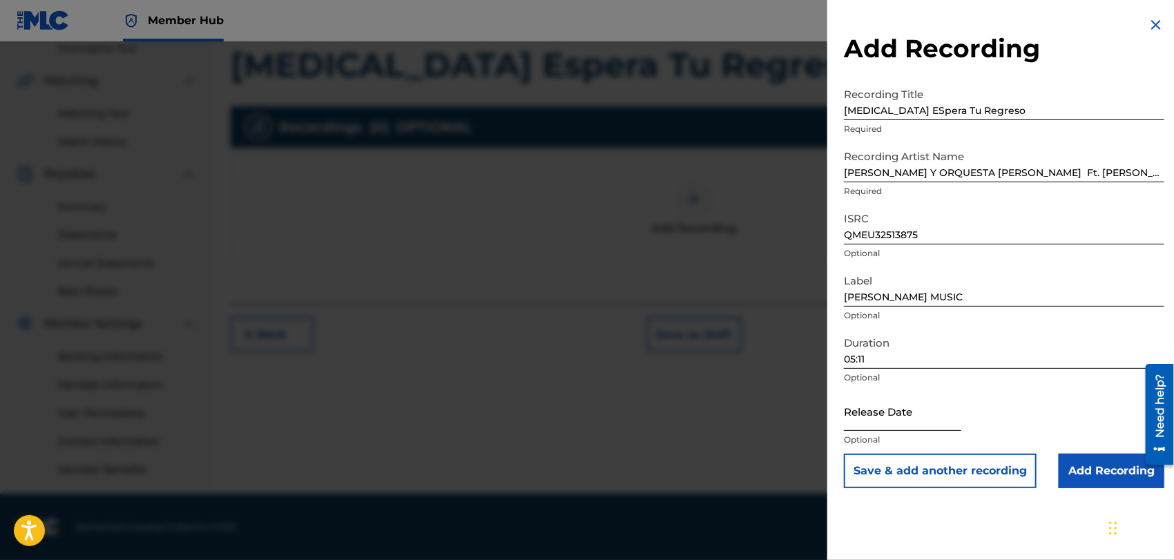
select select "8"
select select "2025"
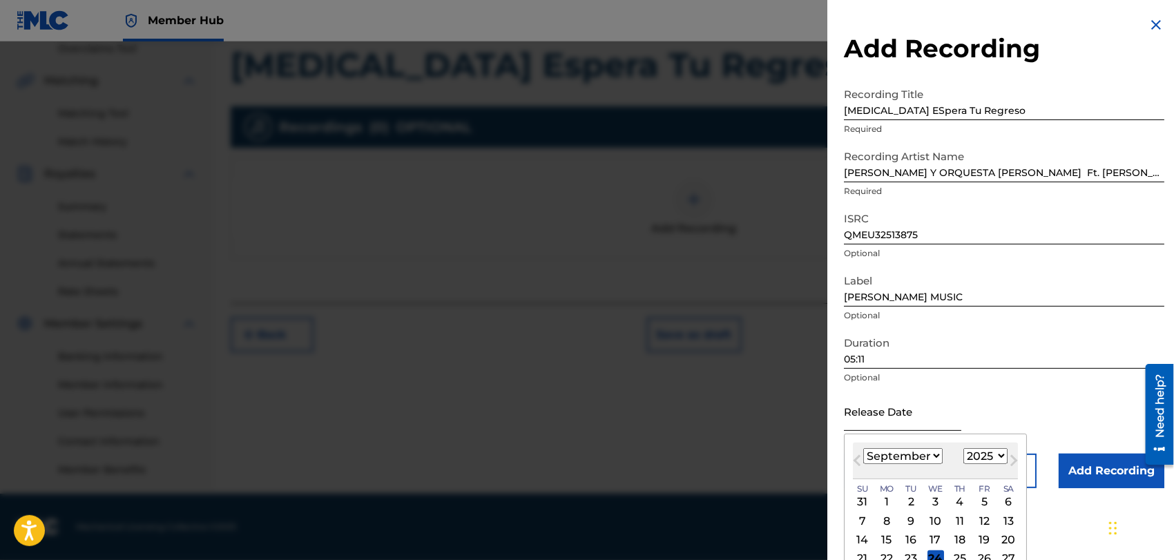
click at [862, 416] on input "text" at bounding box center [902, 410] width 117 height 39
click at [931, 454] on select "January February March April May June July August September October November De…" at bounding box center [902, 456] width 79 height 16
select select "9"
click at [863, 448] on select "January February March April May June July August September October November De…" at bounding box center [902, 456] width 79 height 16
click at [900, 403] on input "text" at bounding box center [902, 410] width 117 height 39
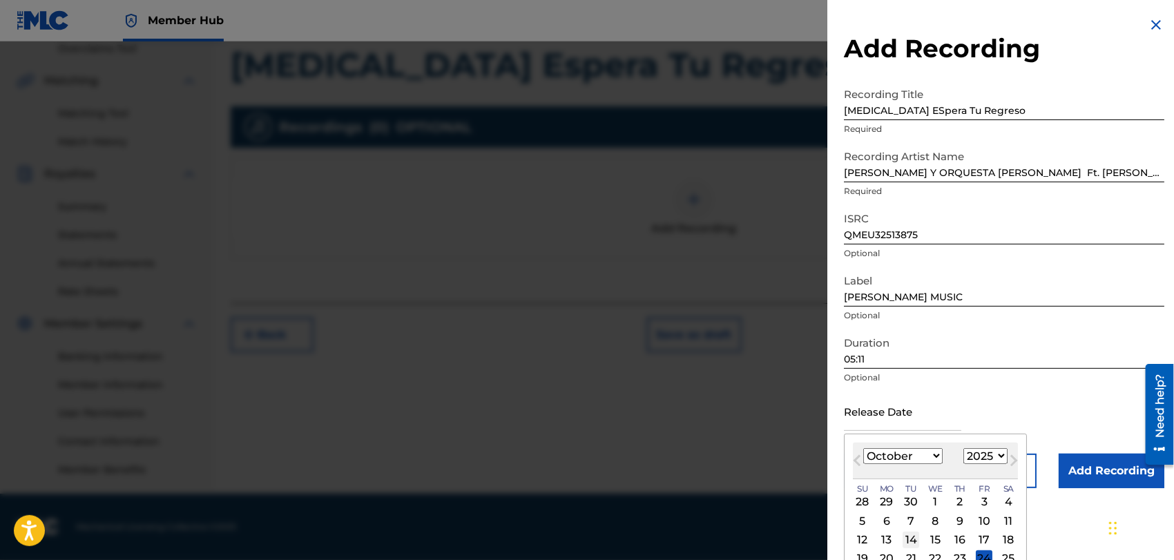
click at [912, 536] on div "14" at bounding box center [910, 540] width 17 height 17
type input "[DATE]"
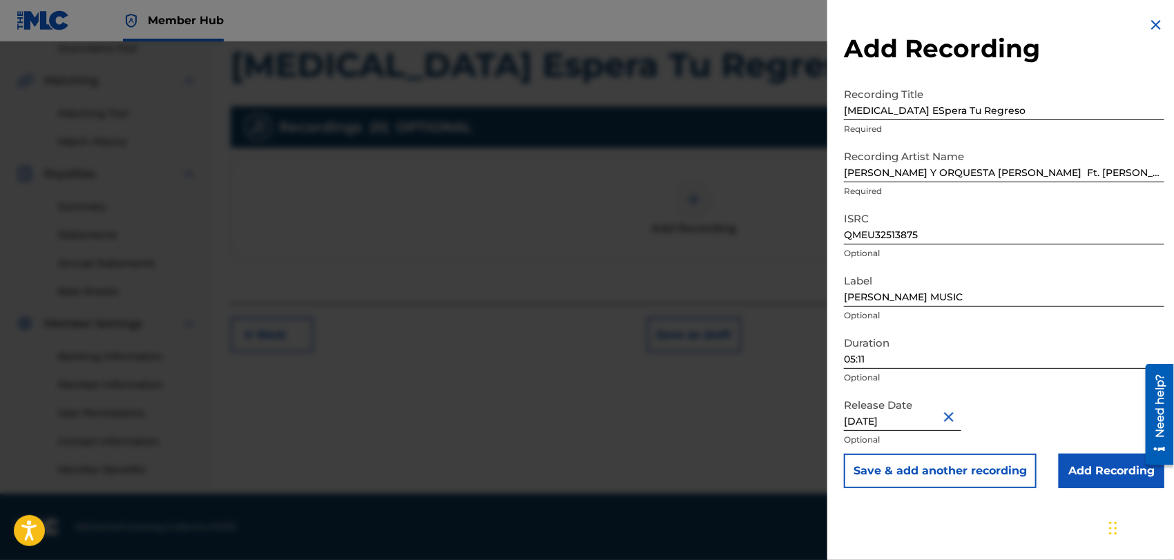
click at [1014, 407] on div "Release Date [DATE] Optional" at bounding box center [1004, 422] width 320 height 62
click at [873, 112] on input "[MEDICAL_DATA] ESpera Tu Regreso" at bounding box center [1004, 100] width 320 height 39
type input "[MEDICAL_DATA] Espera Tu Regreso"
click at [1090, 471] on input "Add Recording" at bounding box center [1111, 471] width 106 height 35
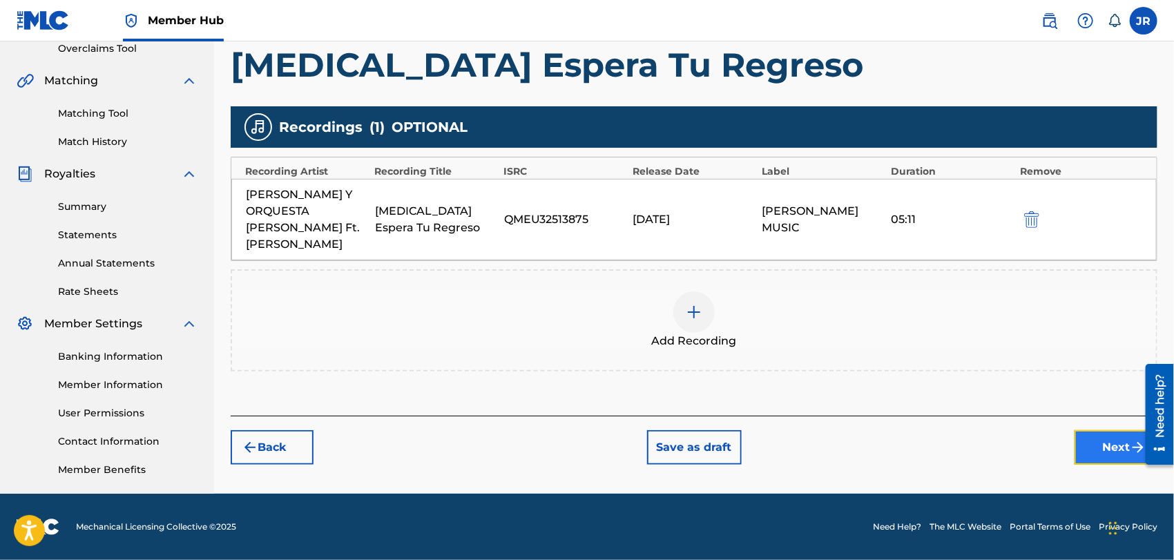
click at [1110, 445] on button "Next" at bounding box center [1115, 447] width 83 height 35
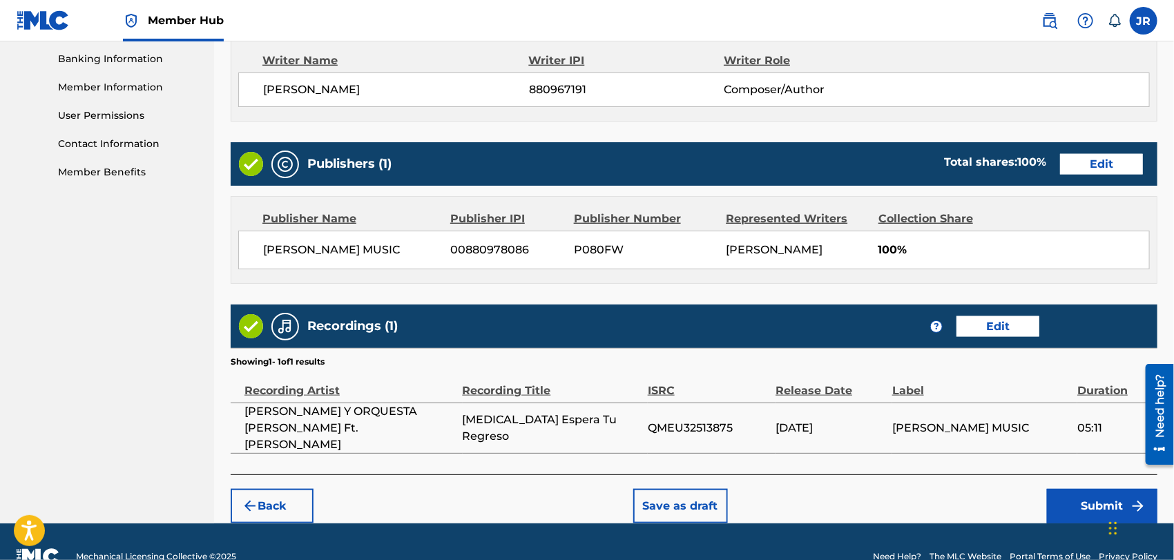
scroll to position [607, 0]
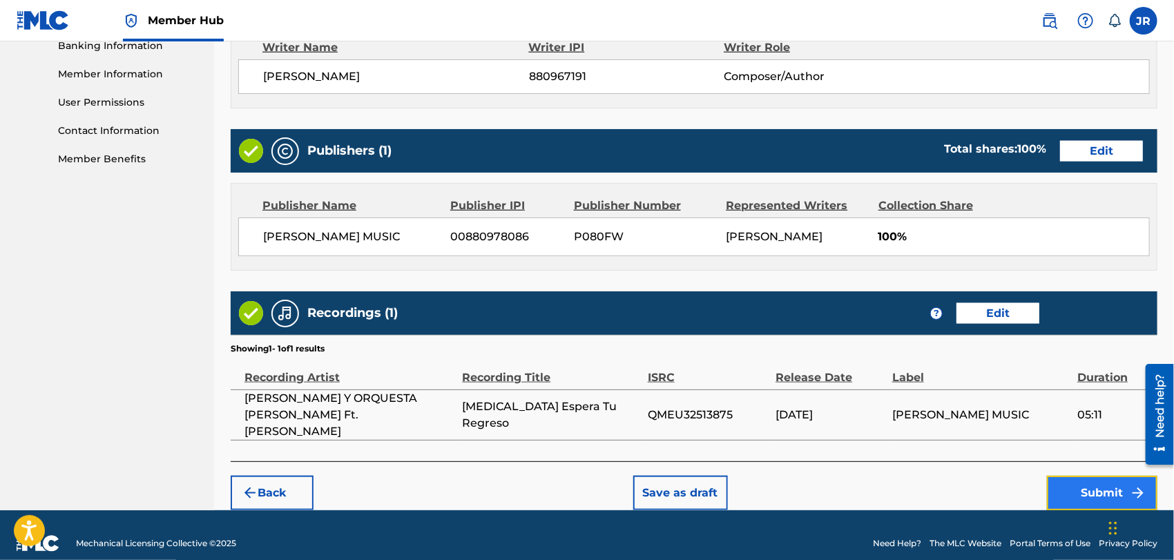
click at [1087, 477] on button "Submit" at bounding box center [1102, 493] width 110 height 35
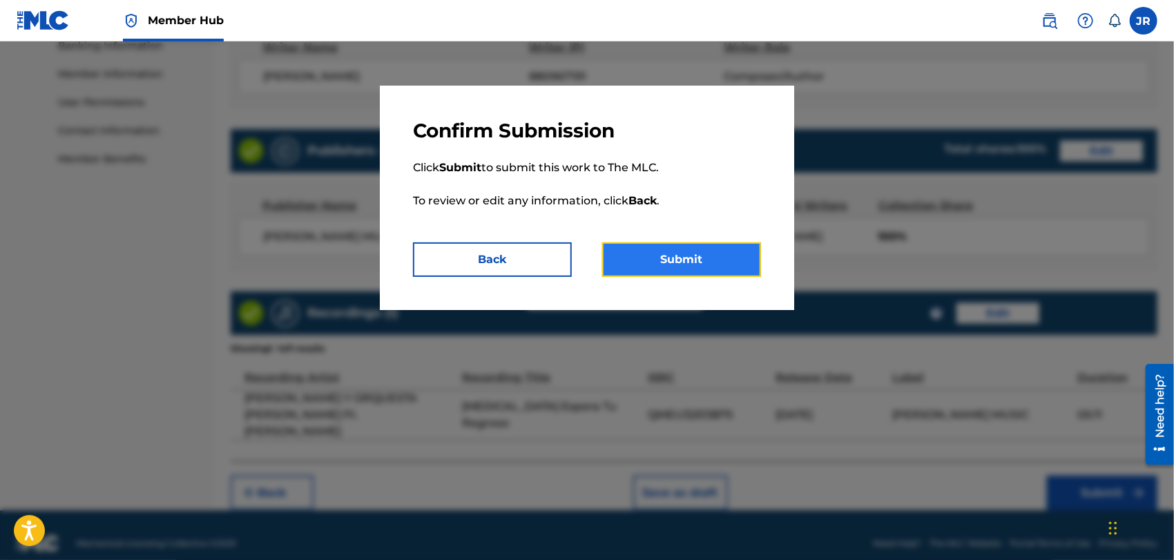
click at [707, 269] on button "Submit" at bounding box center [681, 259] width 159 height 35
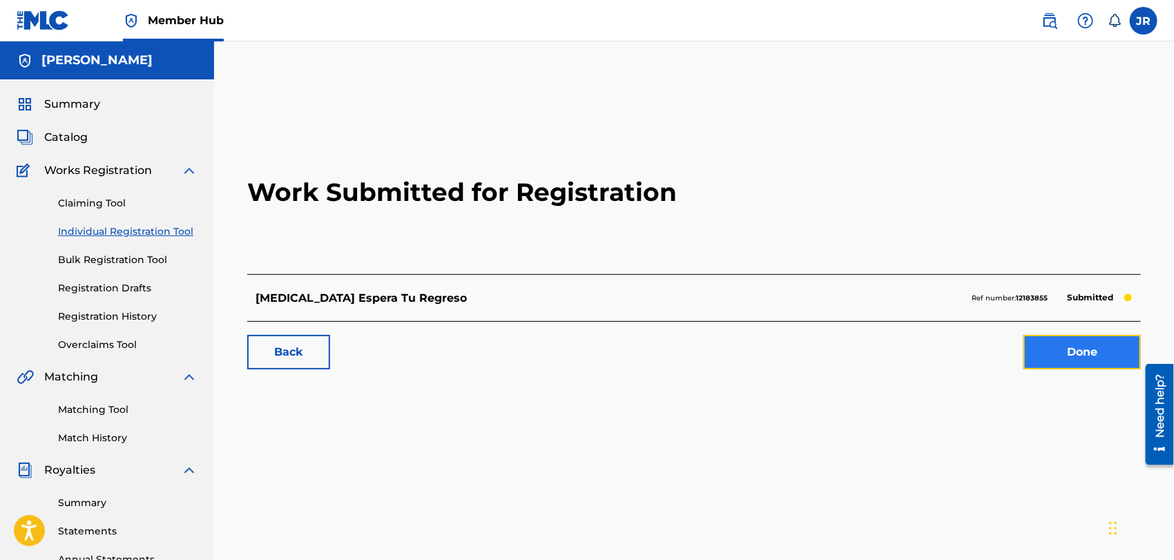
click at [1058, 349] on link "Done" at bounding box center [1081, 352] width 117 height 35
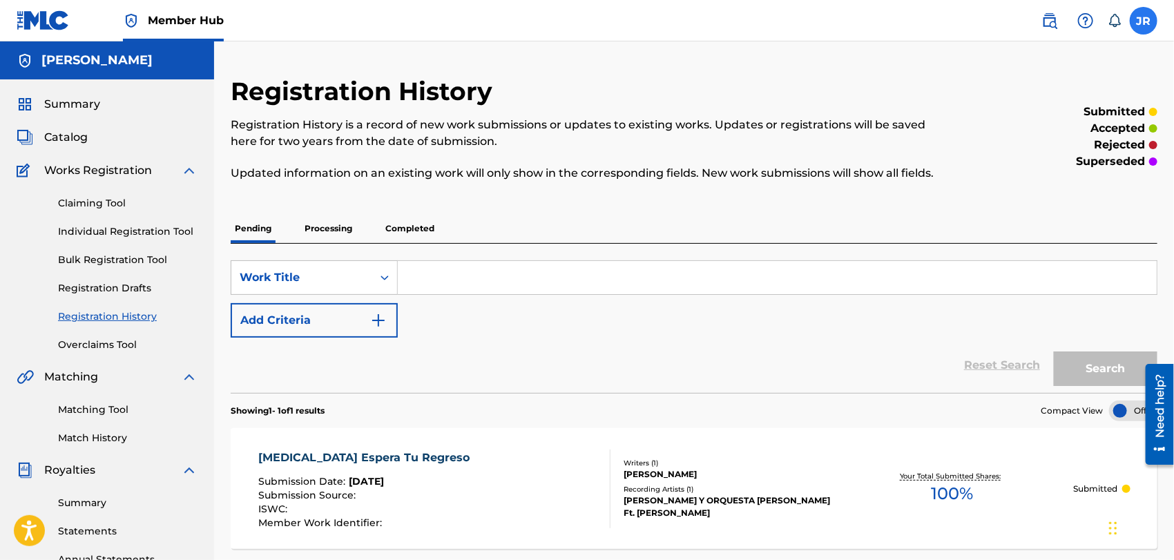
click at [1146, 17] on label at bounding box center [1144, 21] width 28 height 28
click at [1143, 21] on input "JR [PERSON_NAME] [EMAIL_ADDRESS][DOMAIN_NAME] Notification Preferences Profile …" at bounding box center [1143, 21] width 0 height 0
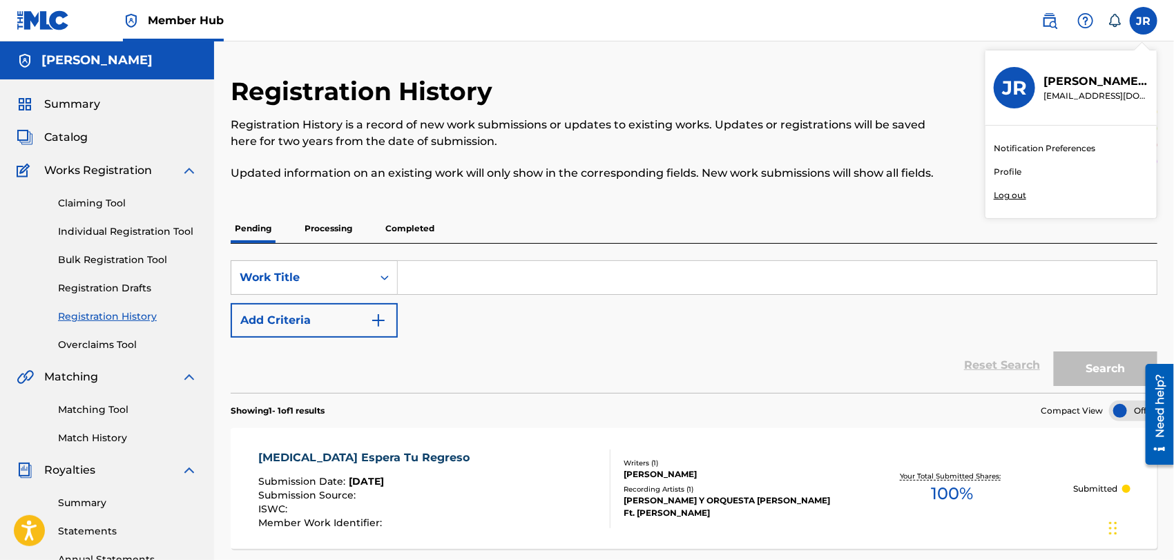
click at [1016, 196] on p "Log out" at bounding box center [1010, 195] width 32 height 12
click at [1143, 21] on input "JR [PERSON_NAME] [EMAIL_ADDRESS][DOMAIN_NAME] Notification Preferences Profile …" at bounding box center [1143, 21] width 0 height 0
